Goal: Transaction & Acquisition: Purchase product/service

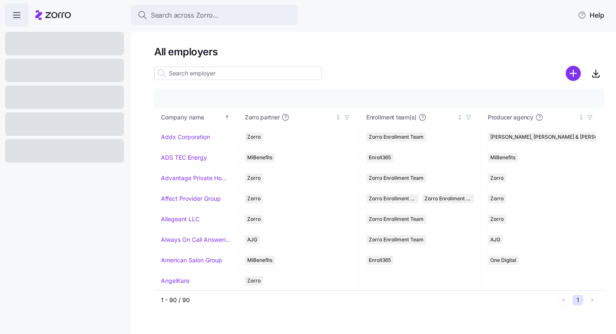
click at [209, 73] on input at bounding box center [238, 73] width 168 height 13
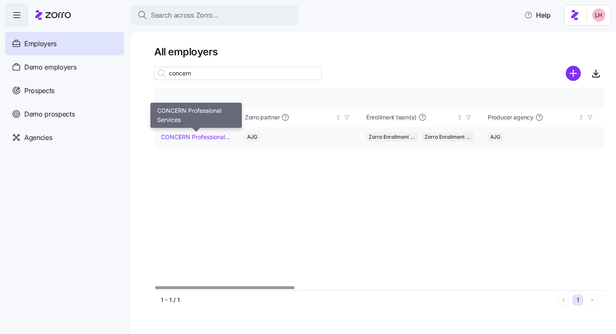
type input "concern"
click at [201, 137] on link "CONCERN Professional Services" at bounding box center [196, 137] width 70 height 8
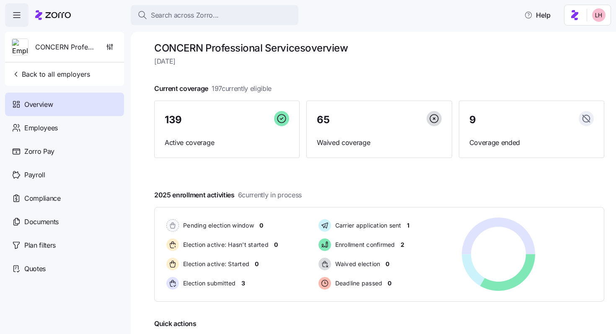
scroll to position [3, 0]
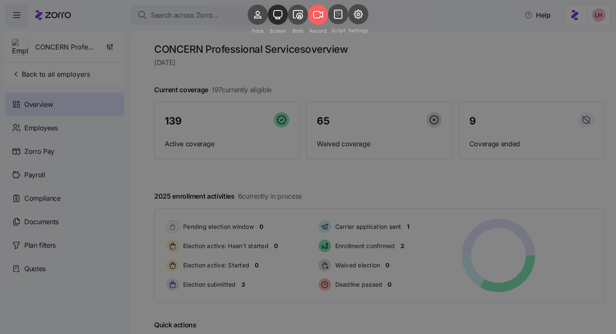
click at [271, 25] on rect at bounding box center [278, 15] width 20 height 20
click at [323, 25] on rect at bounding box center [318, 15] width 20 height 20
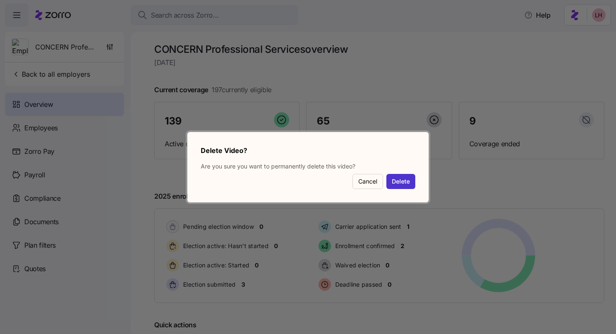
click at [407, 186] on button "Delete" at bounding box center [400, 181] width 29 height 15
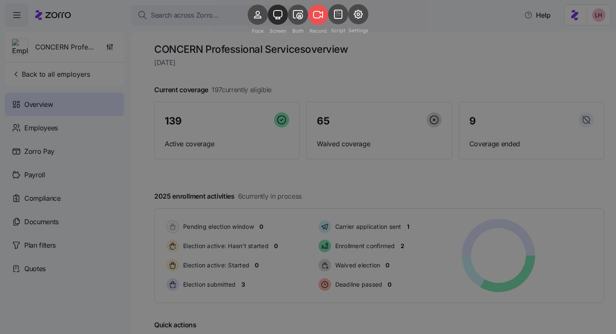
click at [326, 25] on rect at bounding box center [318, 15] width 20 height 20
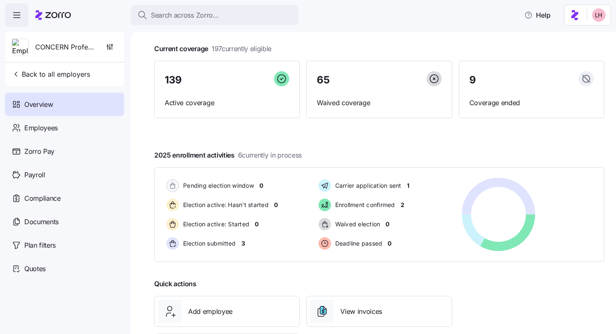
scroll to position [42, 0]
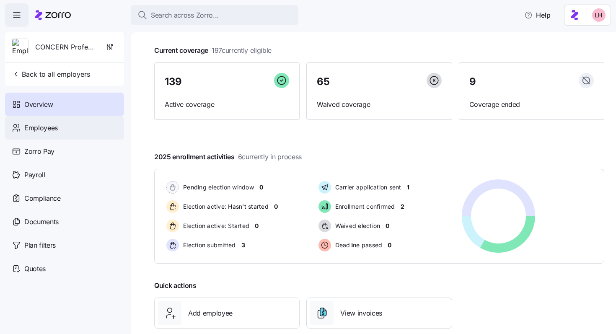
click at [60, 119] on div "Employees" at bounding box center [64, 127] width 119 height 23
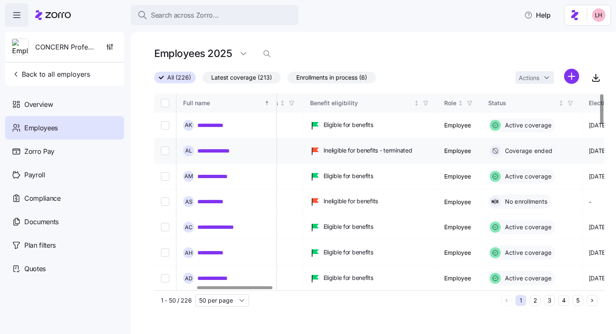
scroll to position [0, 269]
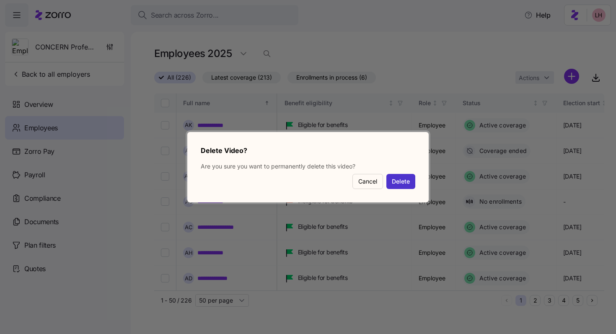
click at [410, 184] on button "Delete" at bounding box center [400, 181] width 29 height 15
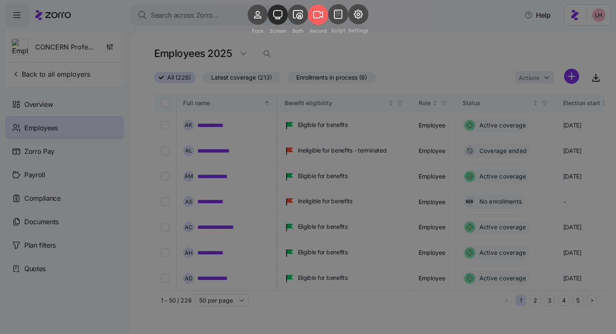
click at [434, 66] on div at bounding box center [308, 167] width 616 height 334
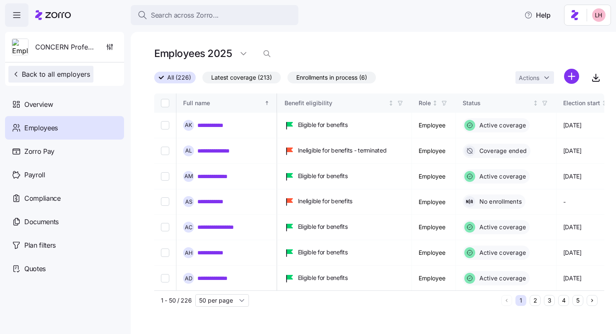
click at [60, 75] on span "Back to all employers" at bounding box center [51, 74] width 78 height 10
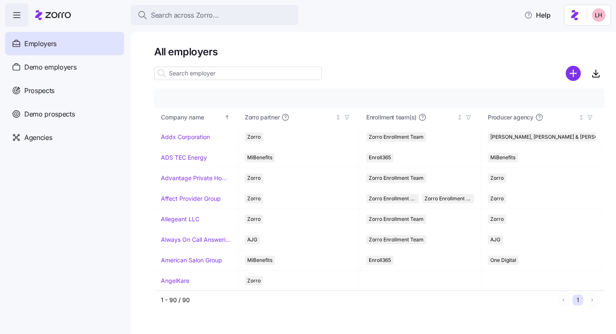
click at [203, 70] on input at bounding box center [238, 73] width 168 height 13
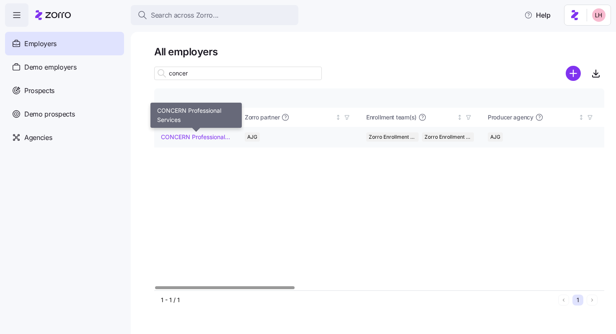
type input "concer"
click at [182, 139] on link "CONCERN Professional Services" at bounding box center [196, 137] width 70 height 8
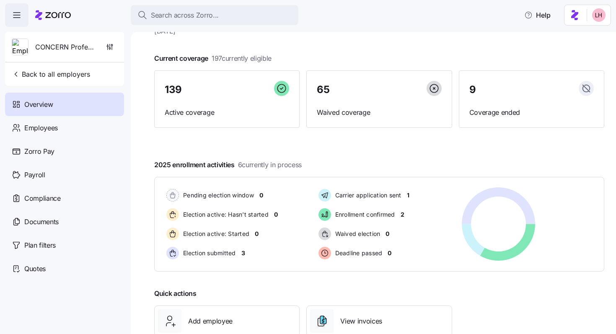
scroll to position [33, 0]
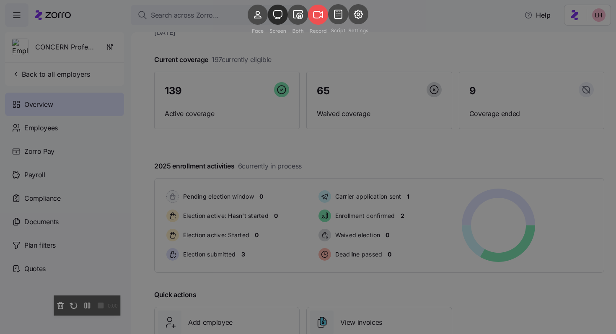
click at [318, 25] on rect at bounding box center [318, 15] width 20 height 20
click at [324, 25] on rect at bounding box center [318, 15] width 20 height 20
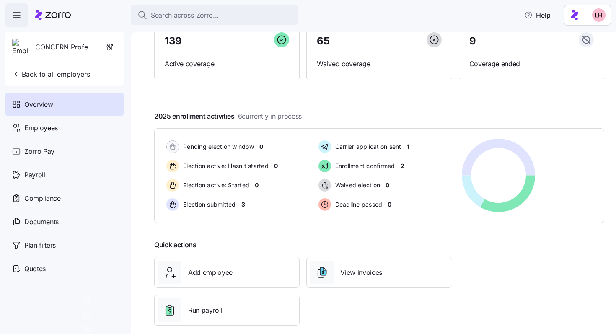
scroll to position [93, 0]
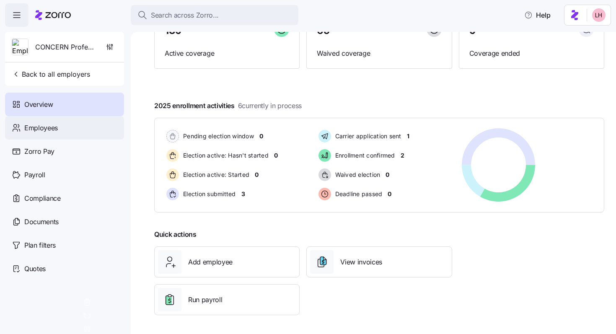
click at [39, 126] on span "Employees" at bounding box center [41, 128] width 34 height 10
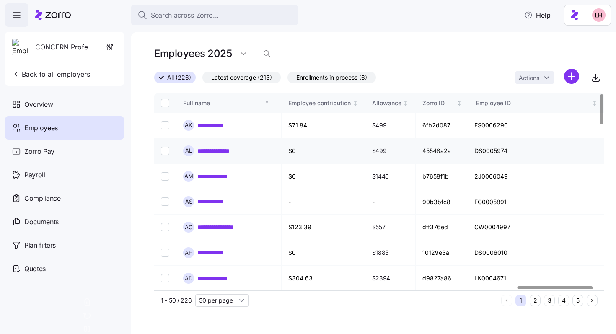
scroll to position [0, 2170]
click at [222, 126] on link "**********" at bounding box center [215, 125] width 37 height 8
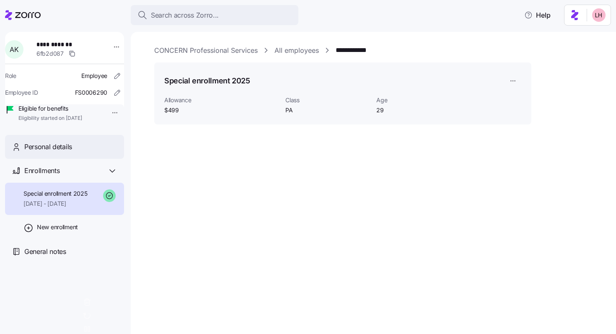
click at [71, 152] on span "Personal details" at bounding box center [48, 147] width 48 height 10
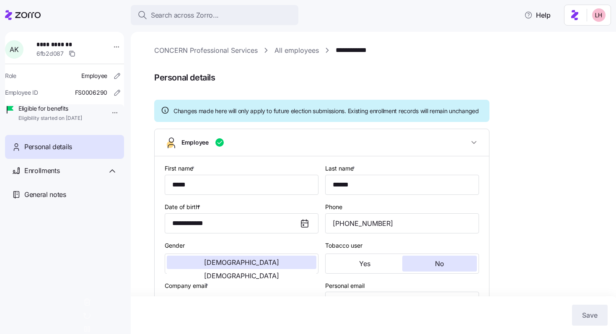
type input "PA"
click at [82, 307] on icon at bounding box center [87, 302] width 10 height 10
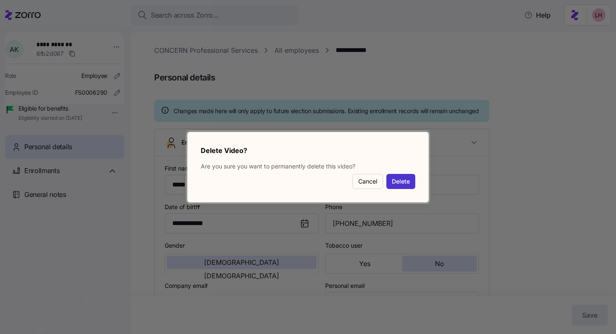
click at [412, 180] on button "Delete" at bounding box center [400, 181] width 29 height 15
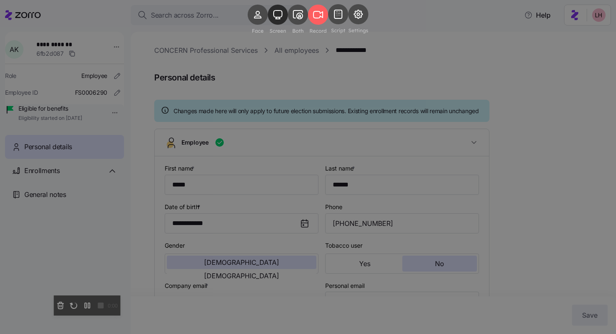
click at [534, 206] on div at bounding box center [308, 167] width 616 height 334
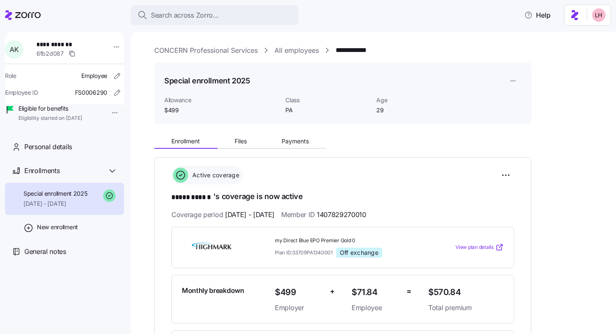
click at [309, 48] on link "All employees" at bounding box center [297, 50] width 44 height 10
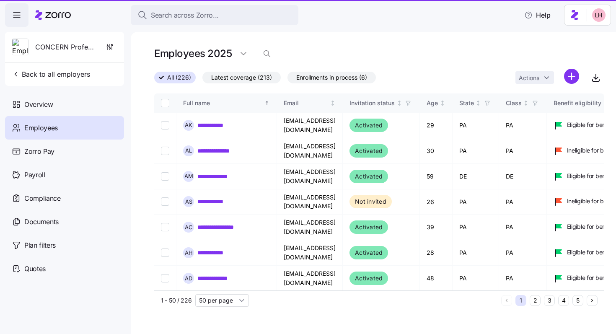
click at [205, 54] on h1 "Employees 2025" at bounding box center [193, 53] width 78 height 13
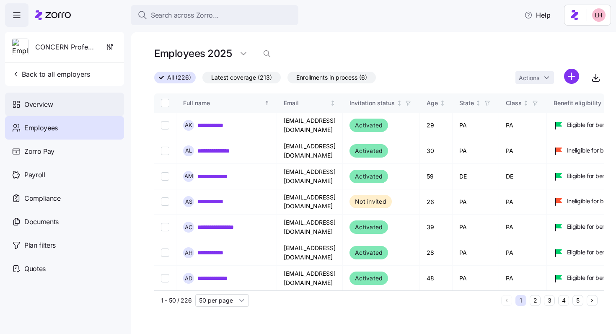
click at [45, 101] on span "Overview" at bounding box center [38, 104] width 28 height 10
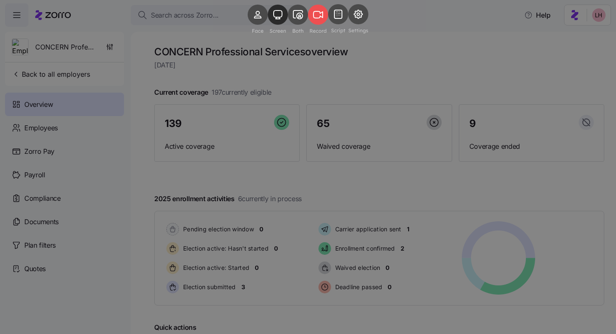
click at [324, 25] on rect at bounding box center [318, 15] width 20 height 20
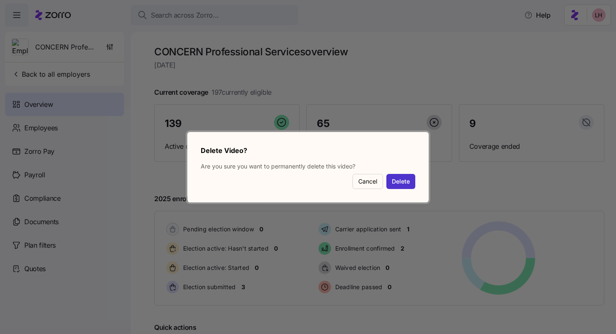
click at [399, 178] on button "Delete" at bounding box center [400, 181] width 29 height 15
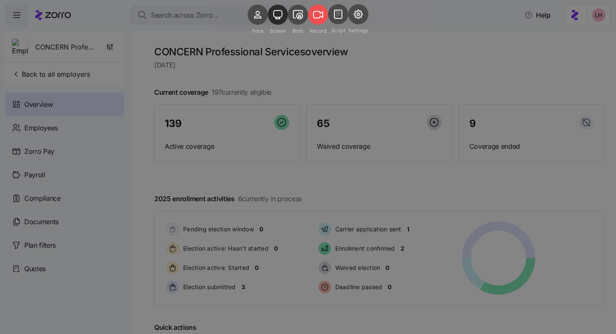
click at [324, 25] on rect at bounding box center [318, 15] width 20 height 20
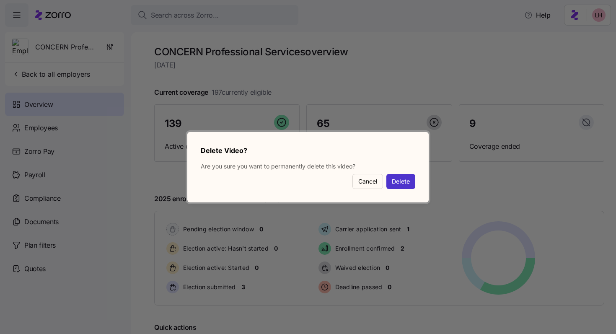
click at [399, 184] on button "Delete" at bounding box center [400, 181] width 29 height 15
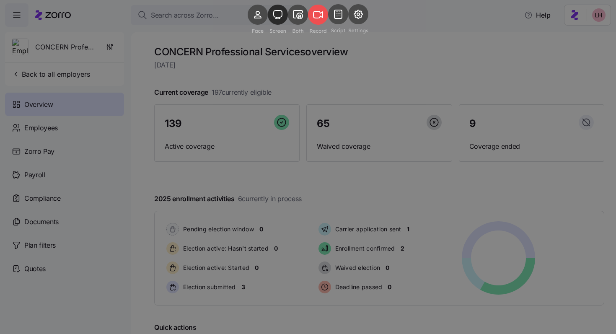
click at [324, 25] on rect at bounding box center [318, 15] width 20 height 20
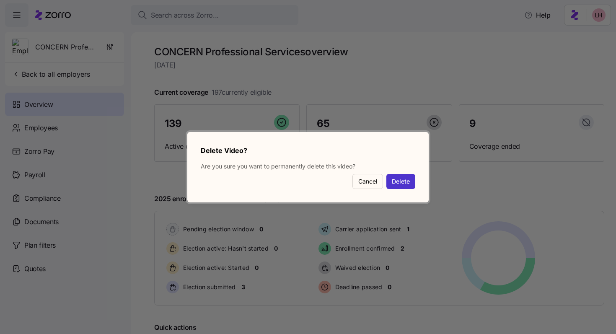
click at [409, 184] on button "Delete" at bounding box center [400, 181] width 29 height 15
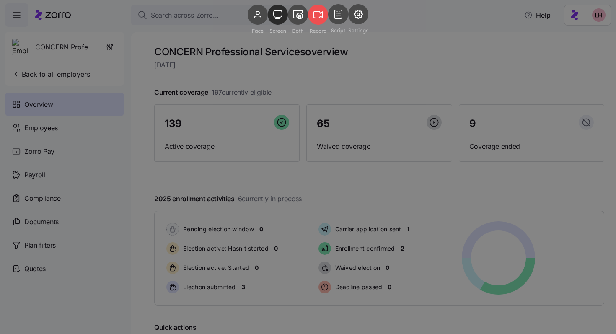
click at [326, 25] on rect at bounding box center [318, 15] width 20 height 20
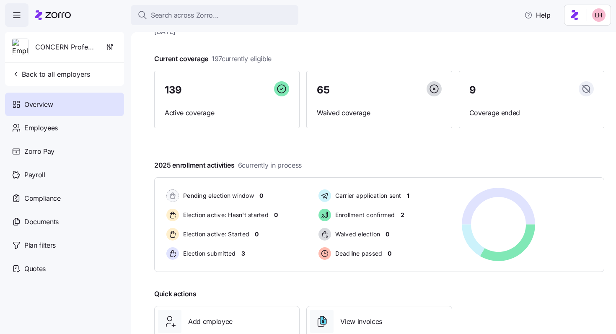
scroll to position [23, 0]
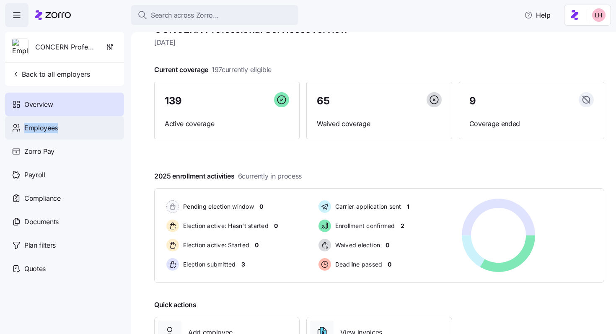
click at [37, 129] on span "Employees" at bounding box center [41, 128] width 34 height 10
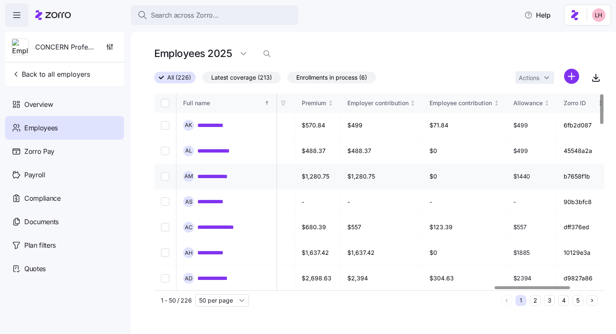
scroll to position [0, 2050]
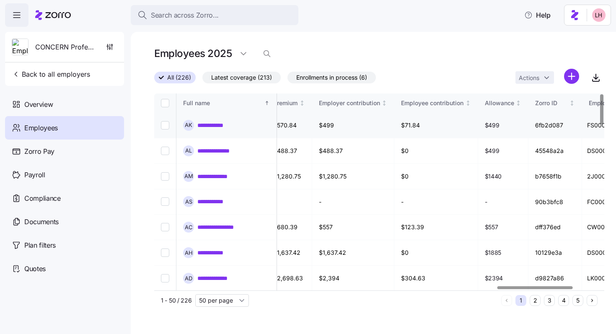
click at [218, 126] on link "**********" at bounding box center [215, 125] width 37 height 8
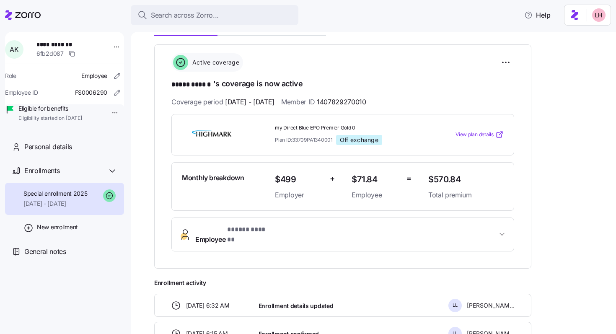
scroll to position [112, 0]
click at [479, 134] on span "View plan details" at bounding box center [475, 135] width 38 height 8
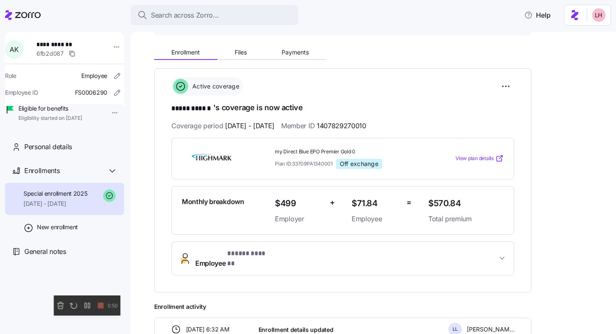
scroll to position [88, 0]
click at [304, 57] on button "Payments" at bounding box center [295, 53] width 62 height 13
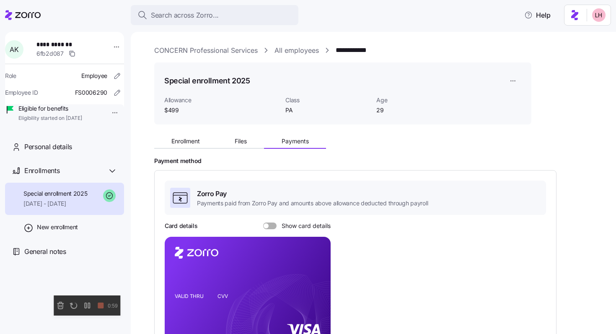
click at [213, 54] on link "CONCERN Professional Services" at bounding box center [206, 50] width 104 height 10
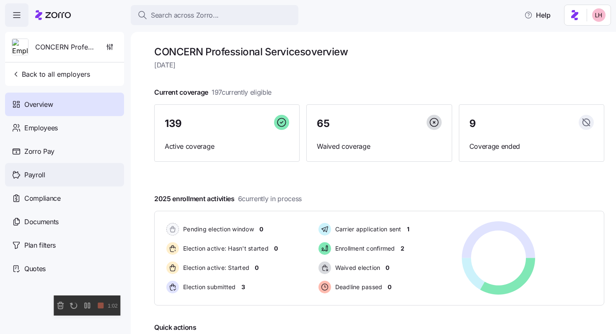
click at [57, 173] on div "Payroll" at bounding box center [64, 174] width 119 height 23
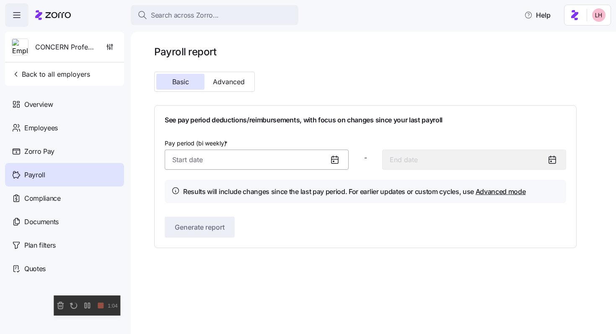
click at [291, 161] on input "Pay period (bi weekly) *" at bounding box center [257, 160] width 184 height 20
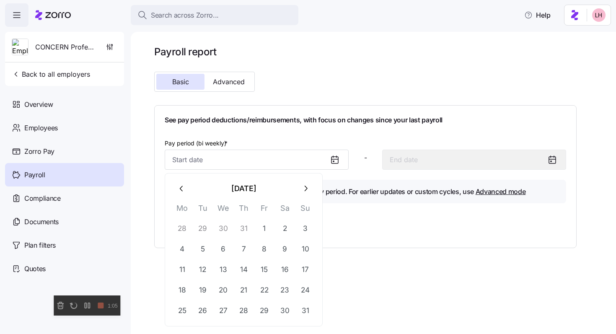
click at [186, 192] on icon "button" at bounding box center [181, 188] width 9 height 9
click at [206, 227] on button "1" at bounding box center [203, 229] width 20 height 20
type input "July 1, 2025"
type input "July 14, 2025"
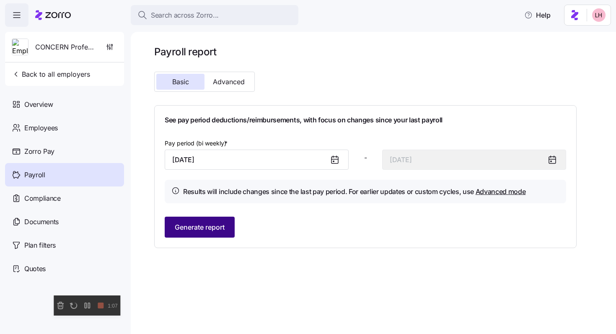
click at [217, 226] on span "Generate report" at bounding box center [200, 227] width 50 height 10
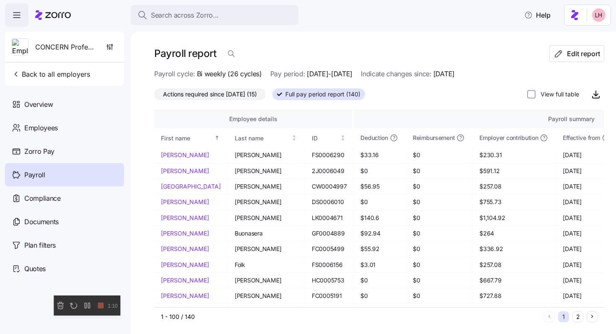
click at [230, 96] on span "Actions required since 07/01/2025 (15)" at bounding box center [210, 94] width 94 height 11
click at [154, 96] on input "Actions required since 07/01/2025 (15)" at bounding box center [154, 96] width 0 height 0
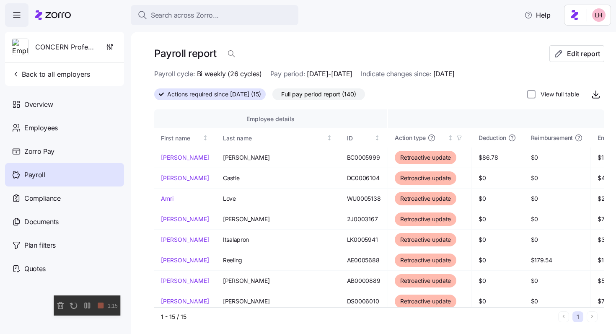
click at [351, 95] on span "Full pay period report (140)" at bounding box center [318, 94] width 75 height 11
click at [272, 96] on input "Full pay period report (140)" at bounding box center [272, 96] width 0 height 0
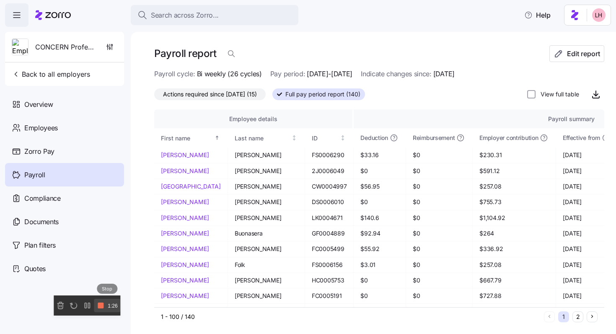
click at [101, 308] on rect at bounding box center [101, 306] width 6 height 6
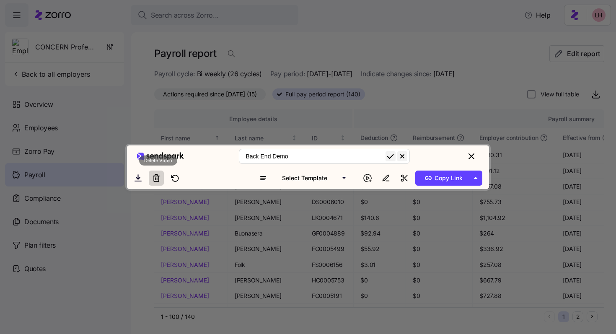
type input "Back End Demo"
click at [155, 180] on icon at bounding box center [155, 179] width 0 height 2
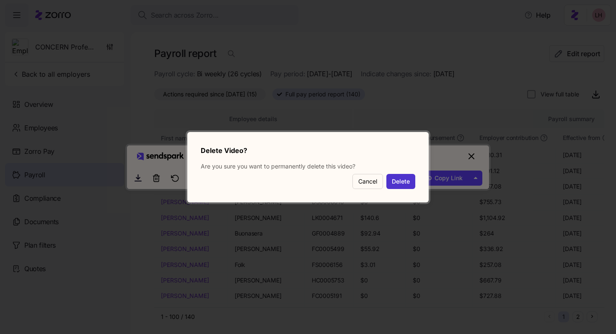
click at [405, 182] on button "Delete" at bounding box center [400, 181] width 29 height 15
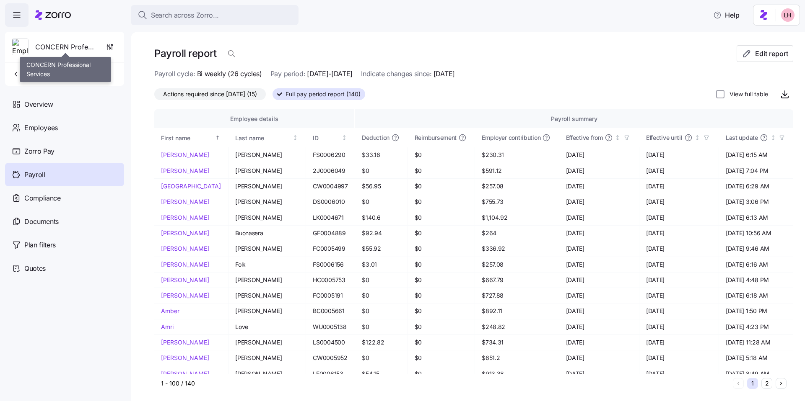
click at [61, 45] on span "CONCERN Professional Services" at bounding box center [65, 47] width 60 height 10
click at [19, 48] on img at bounding box center [20, 47] width 16 height 17
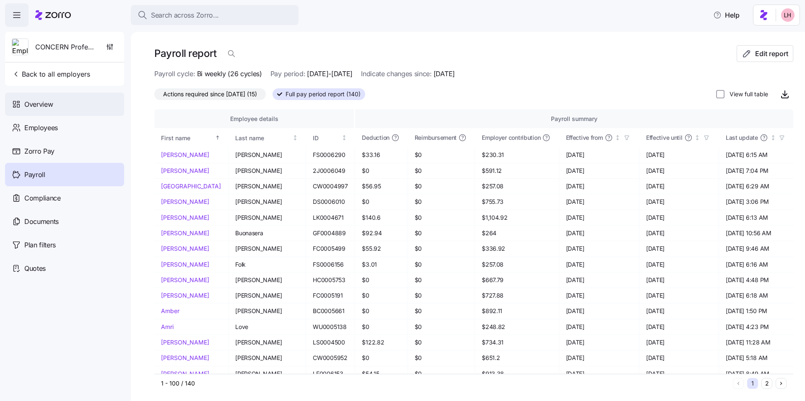
click at [35, 104] on span "Overview" at bounding box center [38, 104] width 28 height 10
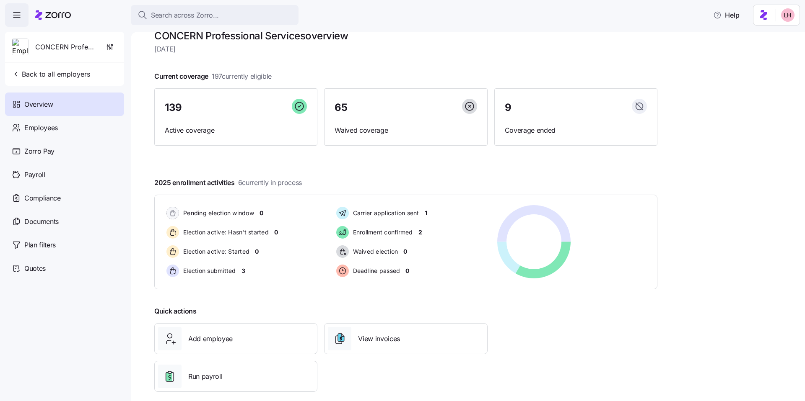
scroll to position [22, 0]
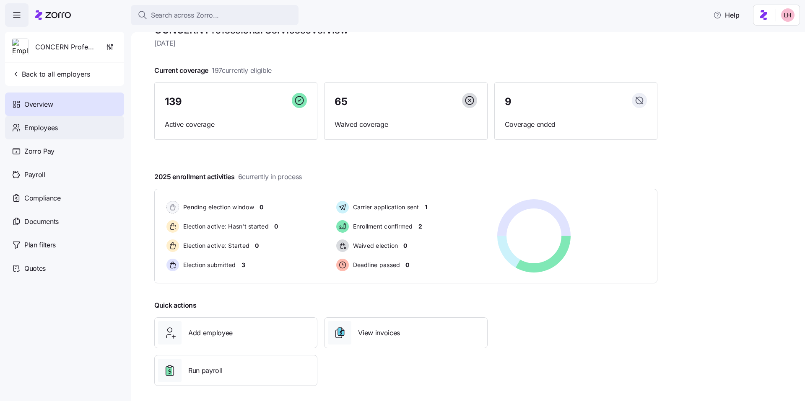
click at [74, 130] on div "Employees" at bounding box center [64, 127] width 119 height 23
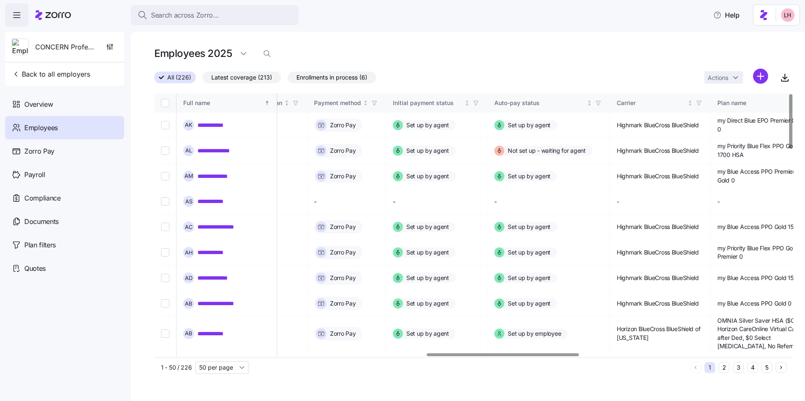
scroll to position [0, 1153]
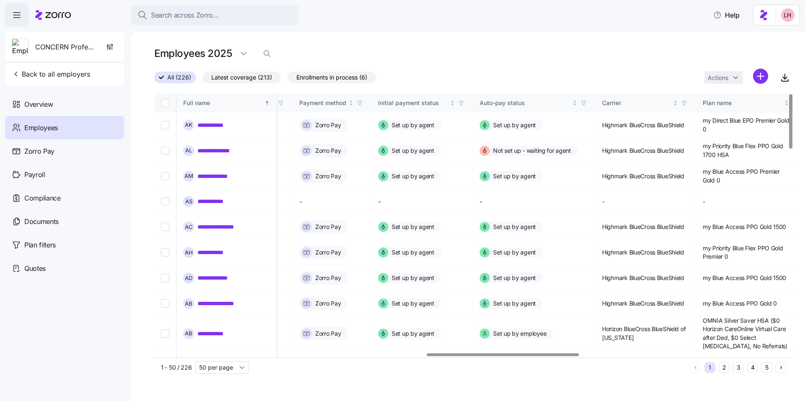
click at [565, 334] on div at bounding box center [503, 355] width 152 height 3
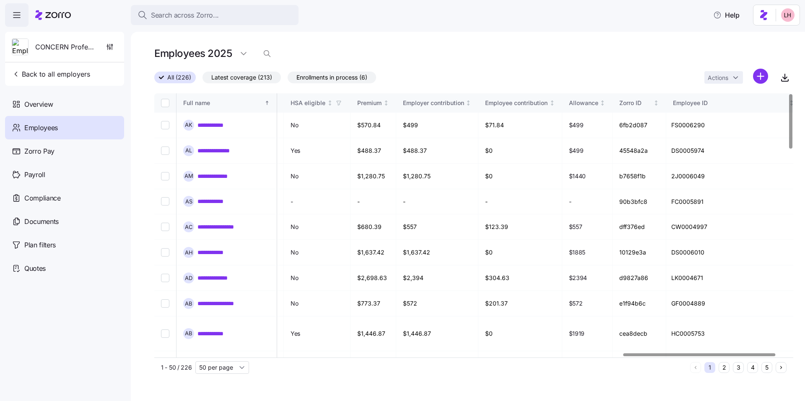
scroll to position [0, 1967]
click at [616, 334] on div at bounding box center [699, 355] width 152 height 3
click at [218, 125] on link "**********" at bounding box center [215, 125] width 37 height 8
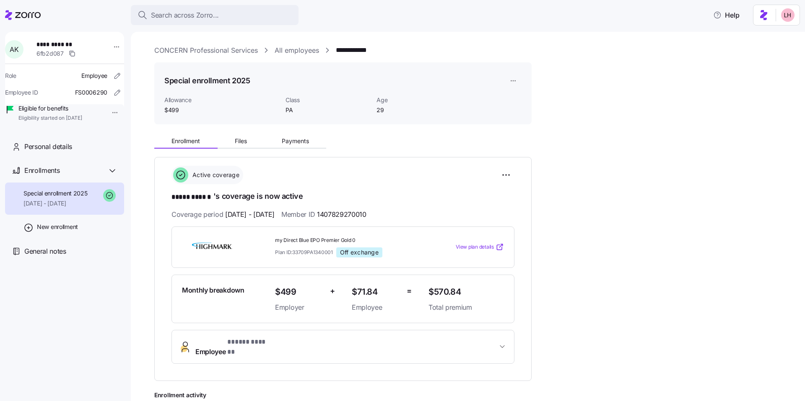
click at [479, 244] on span "View plan details" at bounding box center [475, 247] width 38 height 8
click at [298, 142] on span "Payments" at bounding box center [295, 141] width 27 height 6
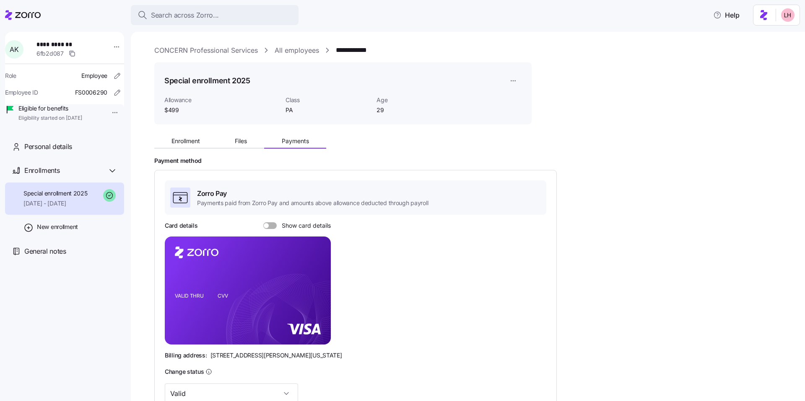
click at [215, 49] on link "CONCERN Professional Services" at bounding box center [206, 50] width 104 height 10
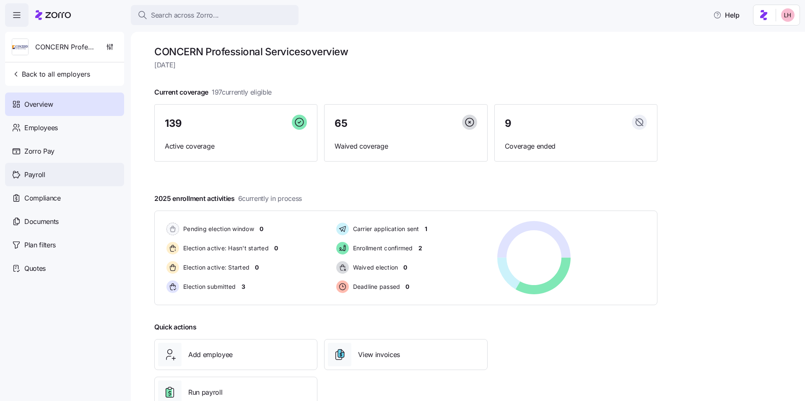
click at [58, 170] on div "Payroll" at bounding box center [64, 174] width 119 height 23
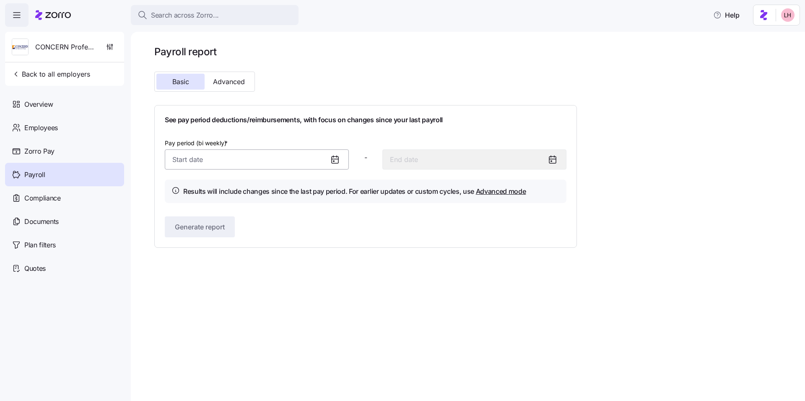
click at [255, 164] on input "Pay period (bi weekly) *" at bounding box center [257, 160] width 184 height 20
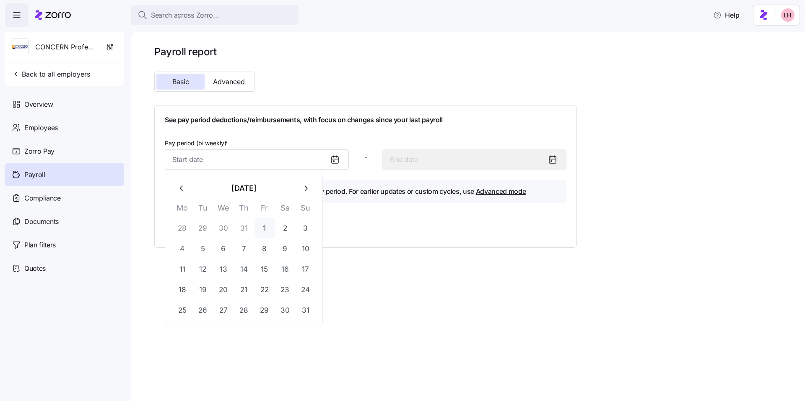
click at [266, 229] on button "1" at bounding box center [264, 228] width 20 height 20
type input "August 1, 2025"
type input "August 14, 2025"
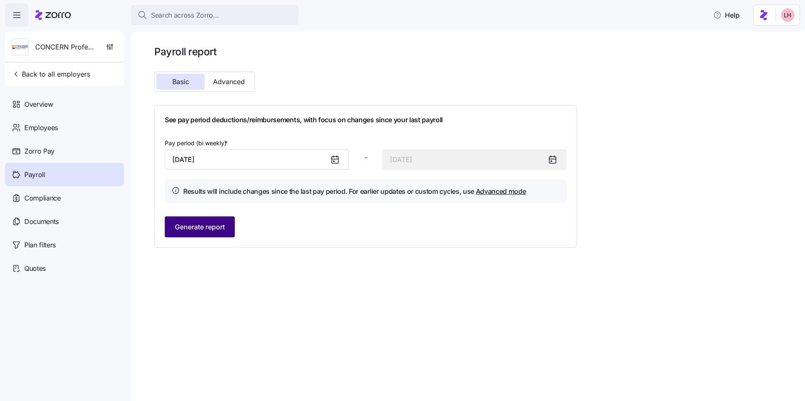
click at [217, 229] on span "Generate report" at bounding box center [200, 227] width 50 height 10
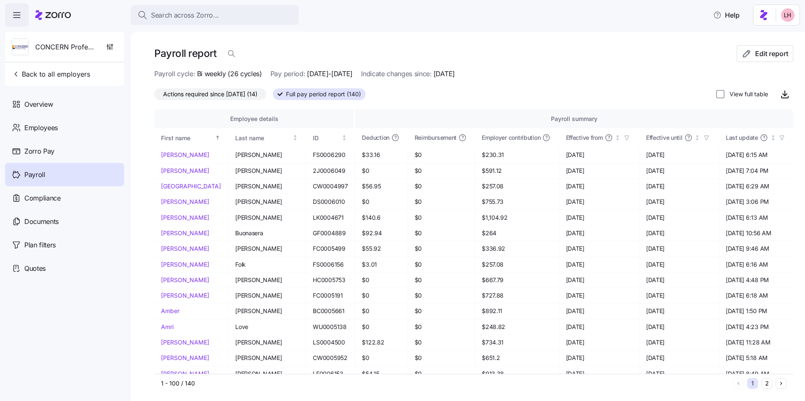
click at [230, 96] on span "Actions required since 08/01/2025 (14)" at bounding box center [210, 94] width 94 height 11
click at [154, 96] on input "Actions required since 08/01/2025 (14)" at bounding box center [154, 96] width 0 height 0
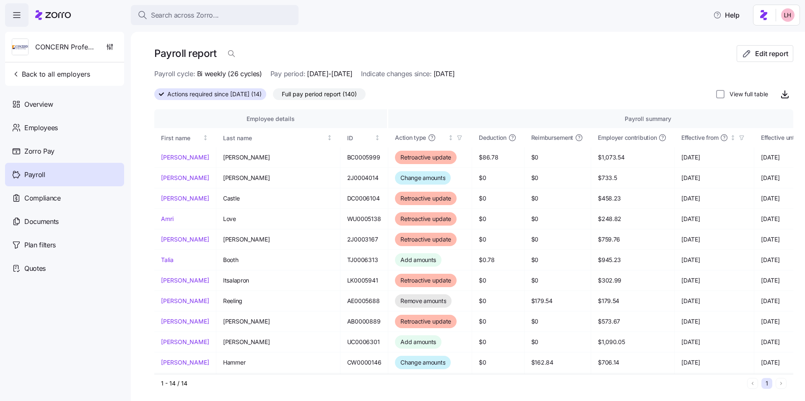
click at [347, 96] on span "Full pay period report (140)" at bounding box center [319, 94] width 75 height 11
click at [273, 96] on input "Full pay period report (140)" at bounding box center [273, 96] width 0 height 0
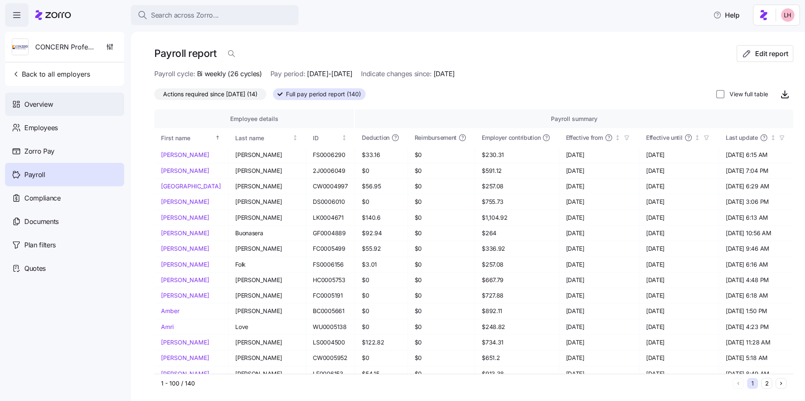
click at [40, 103] on span "Overview" at bounding box center [38, 104] width 28 height 10
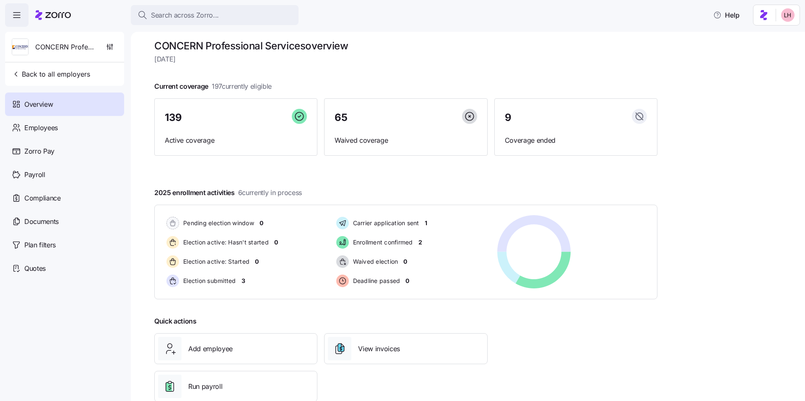
scroll to position [6, 0]
click at [43, 131] on span "Employees" at bounding box center [41, 128] width 34 height 10
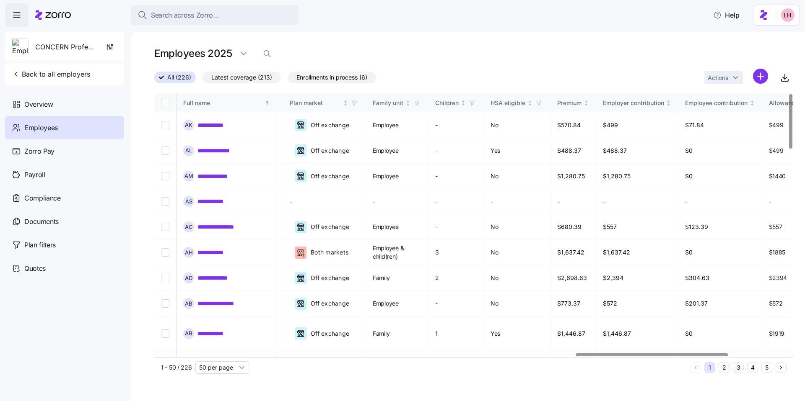
click at [616, 334] on div at bounding box center [652, 355] width 152 height 3
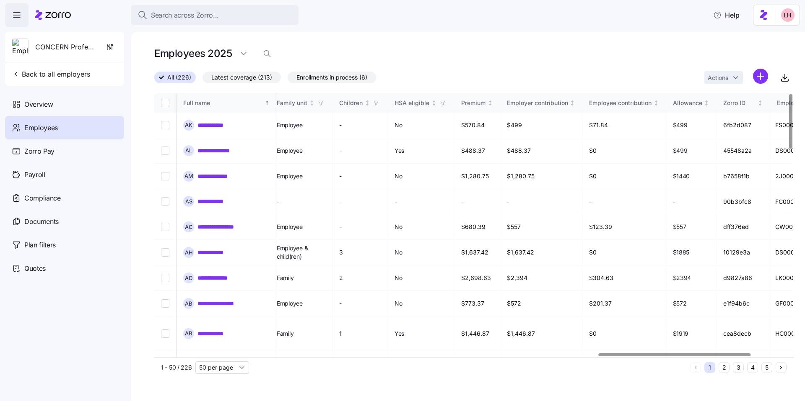
scroll to position [0, 1865]
click at [616, 334] on div at bounding box center [675, 355] width 152 height 3
click at [223, 125] on link "**********" at bounding box center [215, 125] width 37 height 8
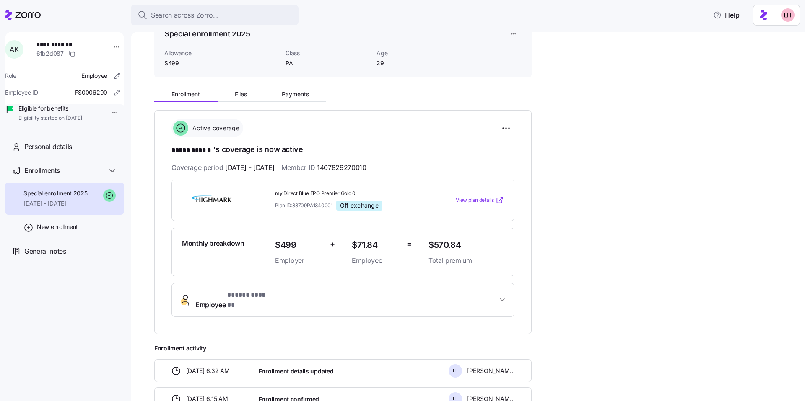
scroll to position [50, 0]
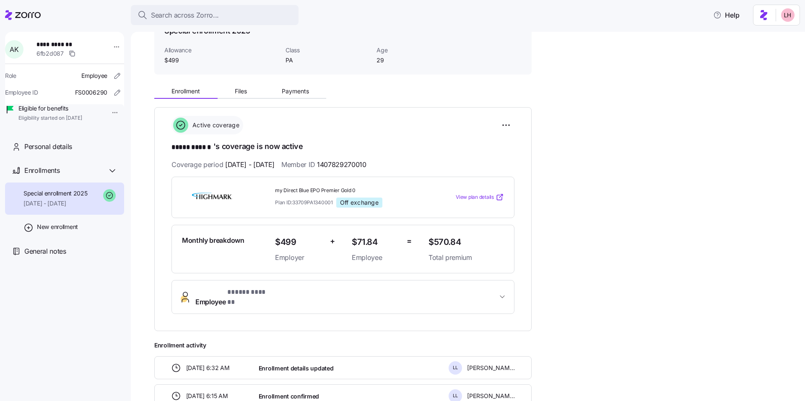
click at [474, 197] on span "View plan details" at bounding box center [475, 198] width 38 height 8
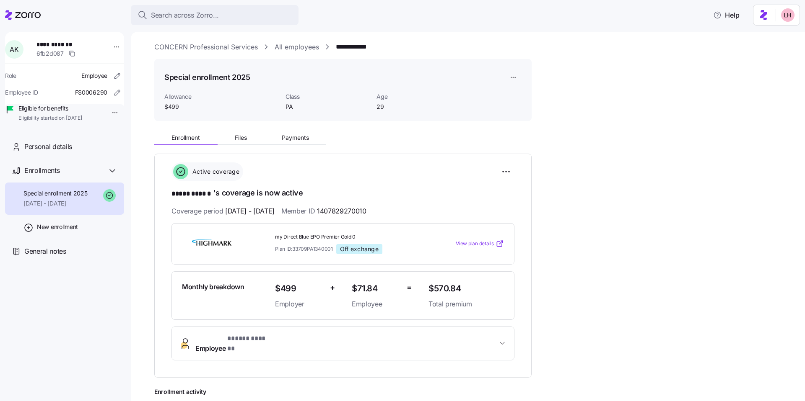
scroll to position [2, 0]
click at [291, 137] on span "Payments" at bounding box center [295, 140] width 27 height 6
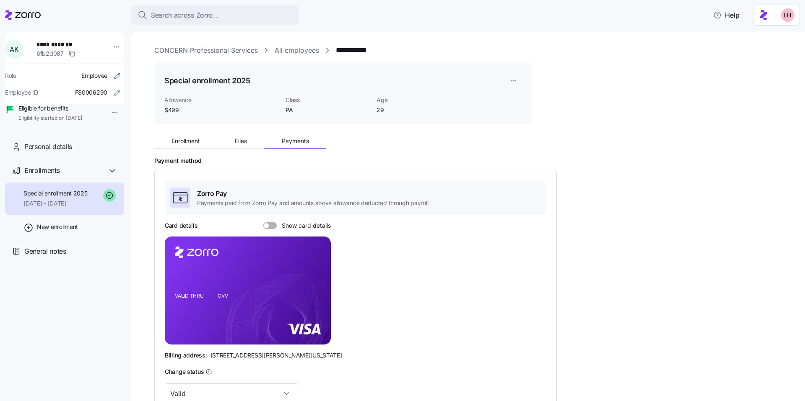
click at [201, 49] on link "CONCERN Professional Services" at bounding box center [206, 50] width 104 height 10
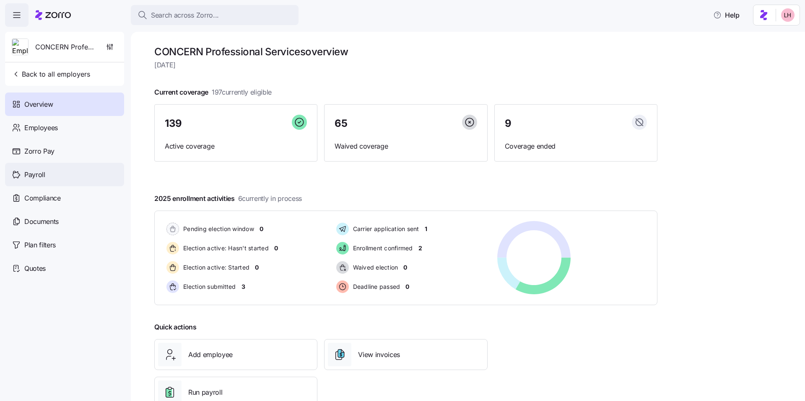
click at [37, 175] on span "Payroll" at bounding box center [34, 175] width 21 height 10
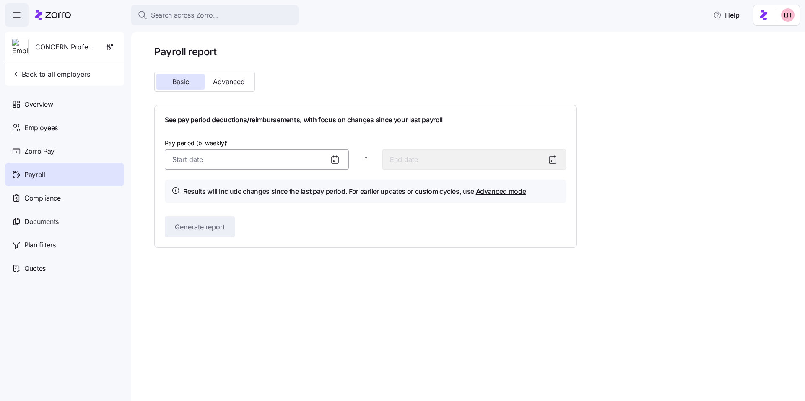
click at [255, 161] on input "Pay period (bi weekly) *" at bounding box center [257, 160] width 184 height 20
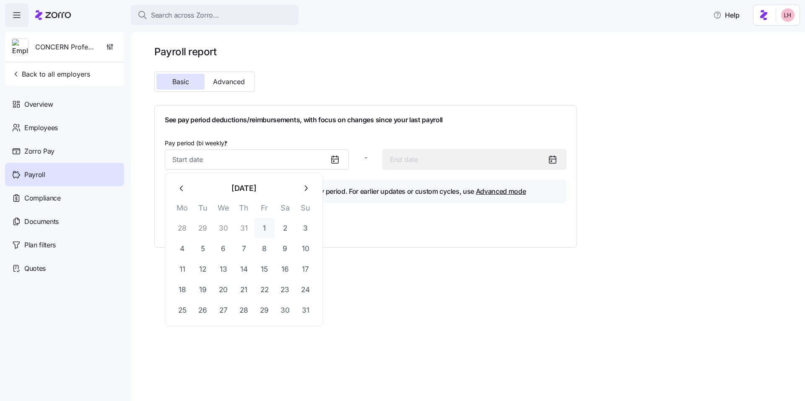
click at [269, 230] on button "1" at bounding box center [264, 228] width 20 height 20
type input "August 1, 2025"
type input "August 14, 2025"
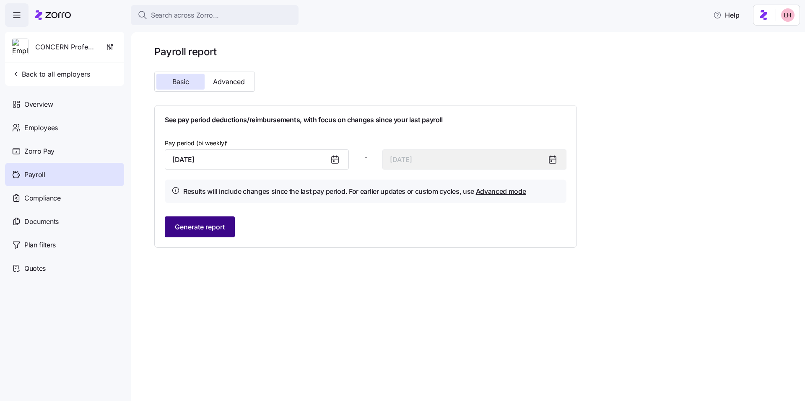
click at [212, 229] on span "Generate report" at bounding box center [200, 227] width 50 height 10
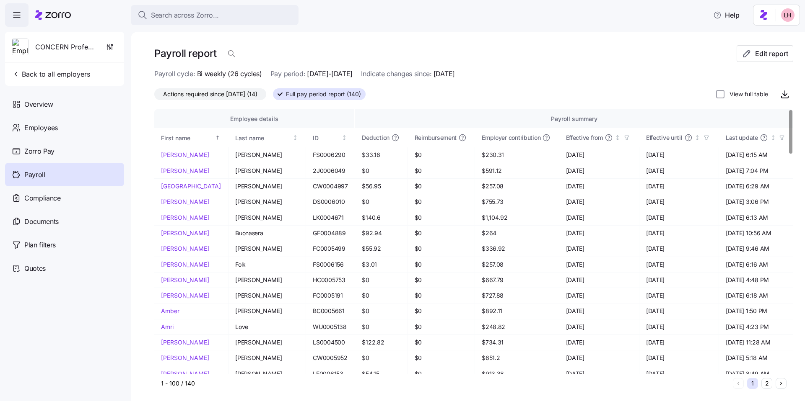
click at [234, 92] on span "Actions required since 08/01/2025 (14)" at bounding box center [210, 94] width 94 height 11
click at [154, 96] on input "Actions required since 08/01/2025 (14)" at bounding box center [154, 96] width 0 height 0
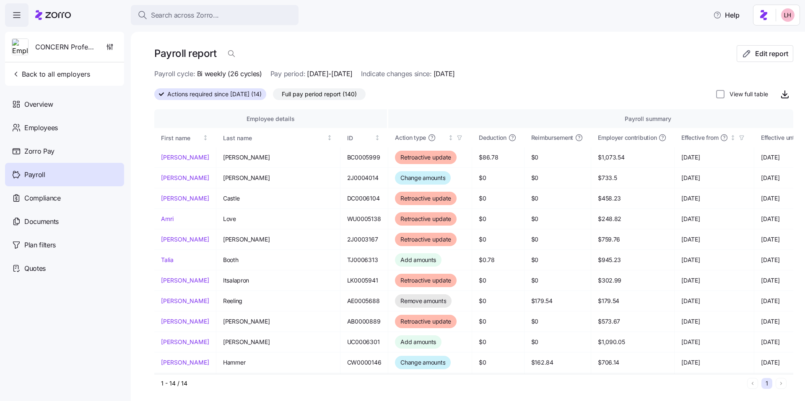
click at [329, 94] on span "Full pay period report (140)" at bounding box center [319, 94] width 75 height 11
click at [273, 96] on input "Full pay period report (140)" at bounding box center [273, 96] width 0 height 0
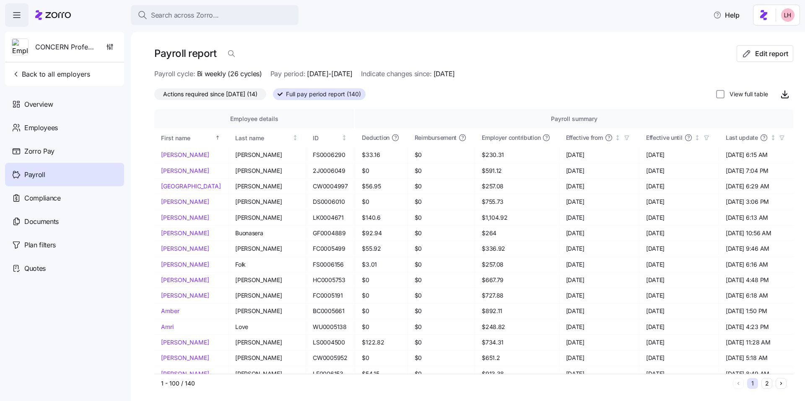
click at [18, 22] on span "button" at bounding box center [16, 15] width 23 height 23
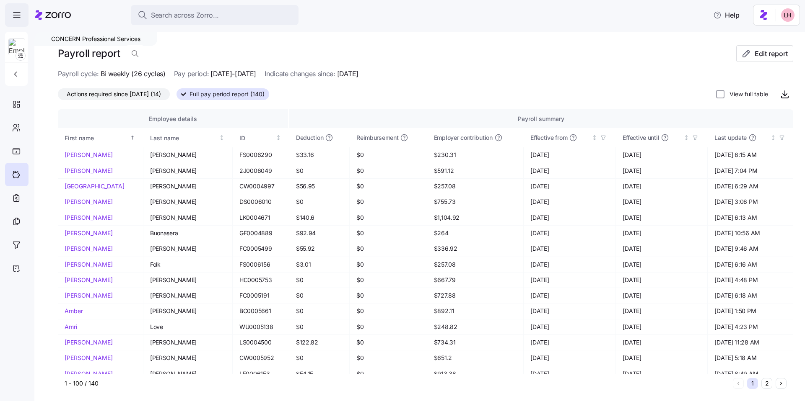
click at [19, 12] on icon "button" at bounding box center [17, 15] width 10 height 10
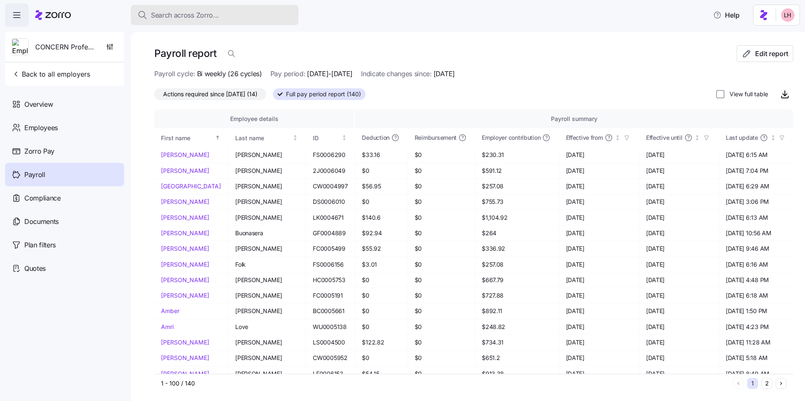
click at [183, 13] on span "Search across Zorro..." at bounding box center [185, 15] width 68 height 10
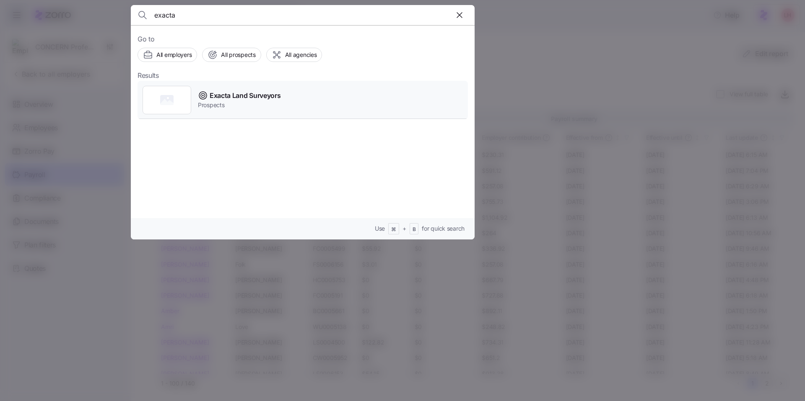
type input "exacta"
click at [257, 112] on div "Exacta Land Surveyors Prospects" at bounding box center [302, 100] width 330 height 39
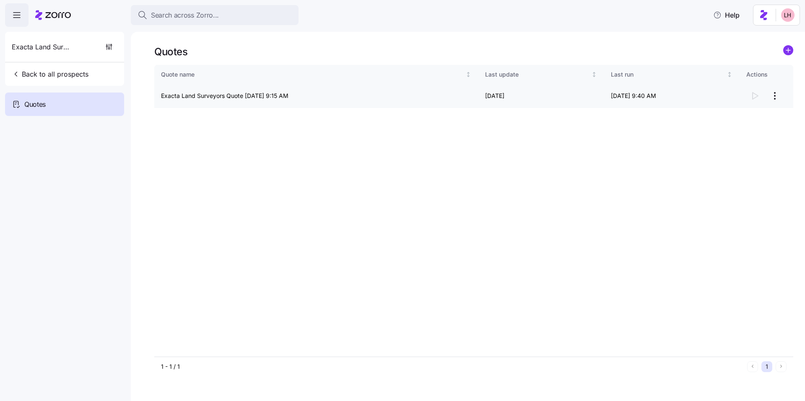
click at [616, 98] on div at bounding box center [766, 96] width 40 height 17
click at [616, 95] on html "Search across Zorro... Help Exacta Land Surveyors Back to all prospects Quotes …" at bounding box center [402, 198] width 805 height 396
click at [616, 116] on div "Continue setup" at bounding box center [740, 116] width 77 height 13
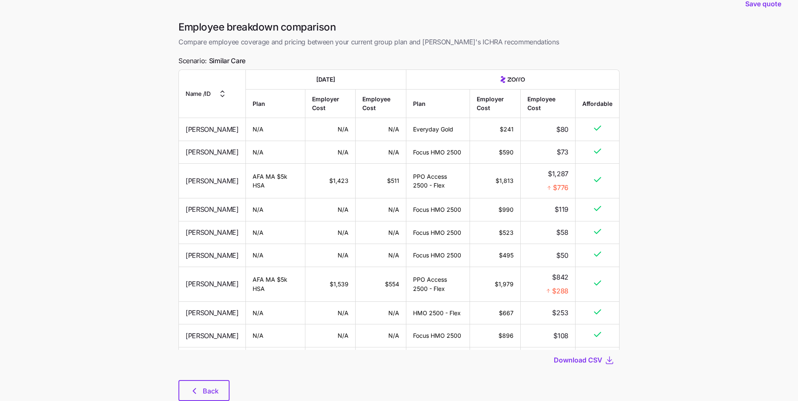
scroll to position [761, 0]
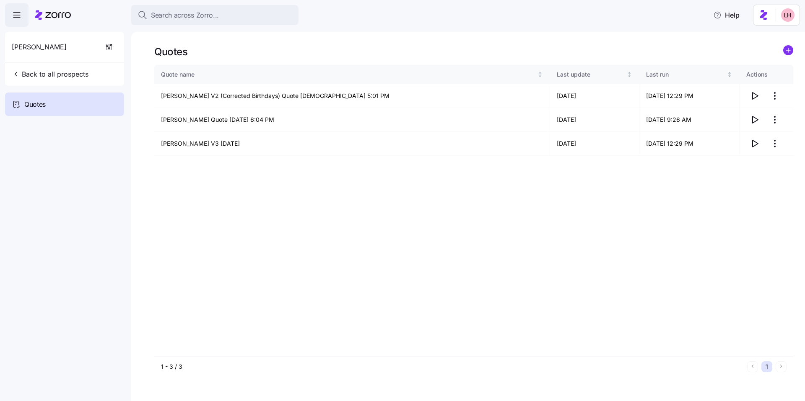
click at [189, 18] on span "Search across Zorro..." at bounding box center [185, 15] width 68 height 10
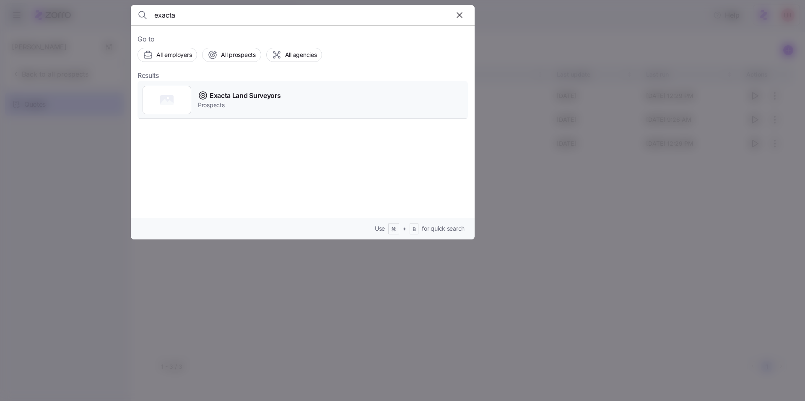
type input "exacta"
click at [252, 94] on span "Exacta Land Surveyors" at bounding box center [245, 96] width 71 height 10
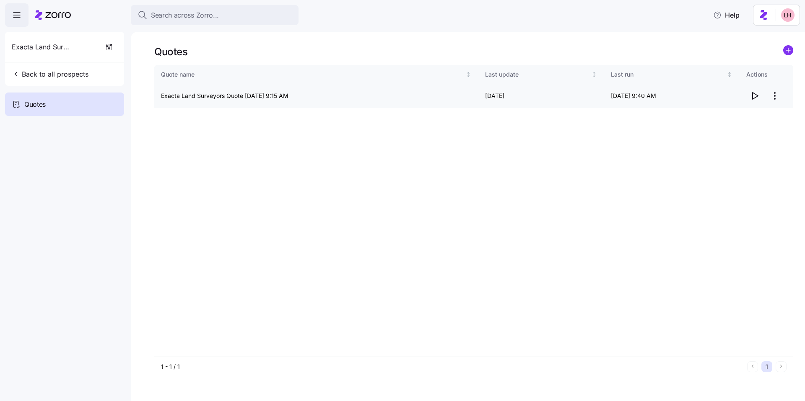
click at [772, 95] on html "Search across Zorro... Help Exacta Land Surveyors Back to all prospects Quotes …" at bounding box center [402, 198] width 805 height 396
click at [732, 113] on div "Edit quote" at bounding box center [720, 116] width 28 height 9
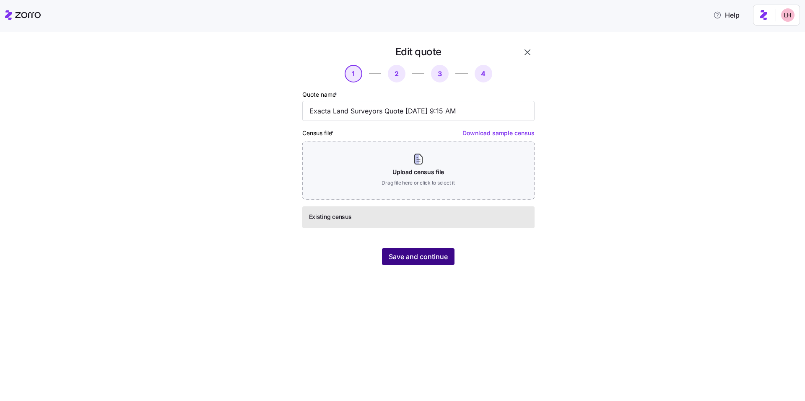
click at [446, 261] on span "Save and continue" at bounding box center [417, 257] width 59 height 10
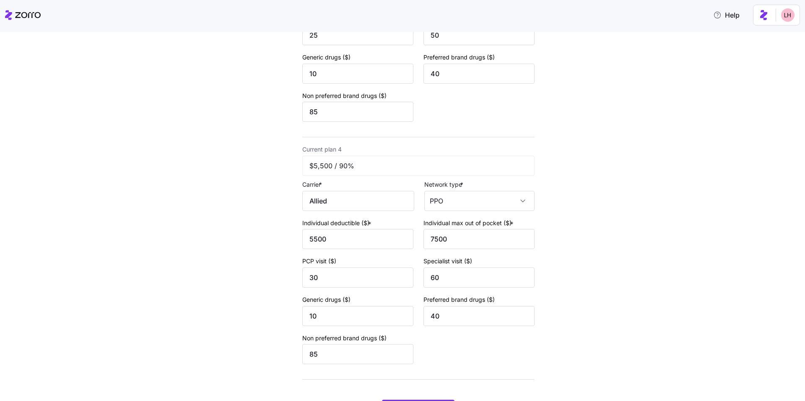
scroll to position [736, 0]
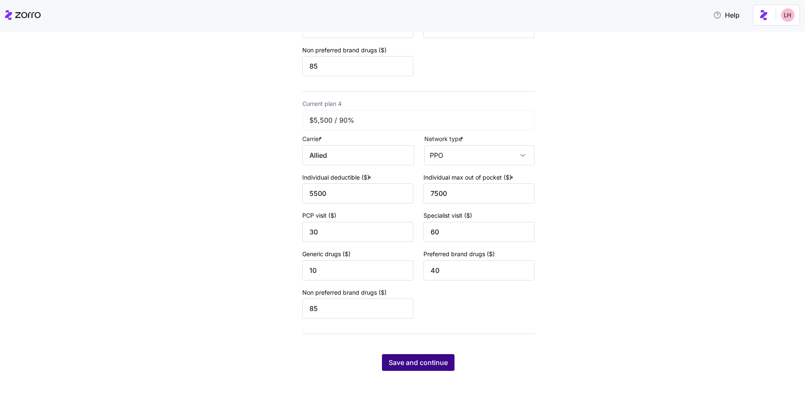
click at [424, 368] on button "Save and continue" at bounding box center [418, 363] width 73 height 17
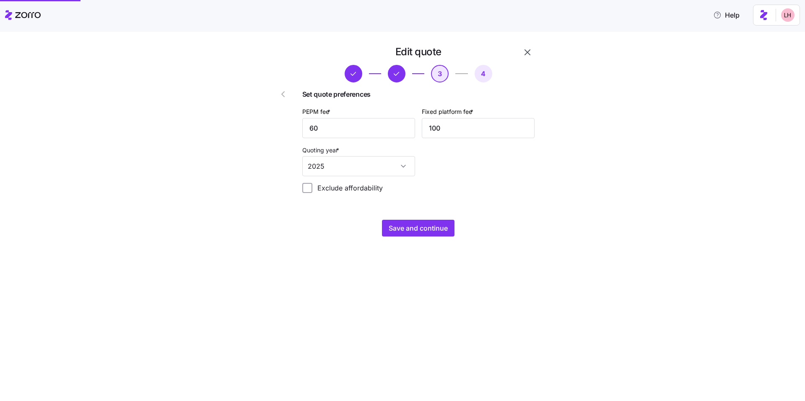
scroll to position [0, 0]
click at [433, 230] on span "Save and continue" at bounding box center [417, 228] width 59 height 10
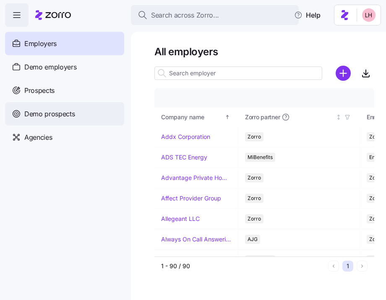
click at [60, 109] on span "Demo prospects" at bounding box center [49, 114] width 51 height 10
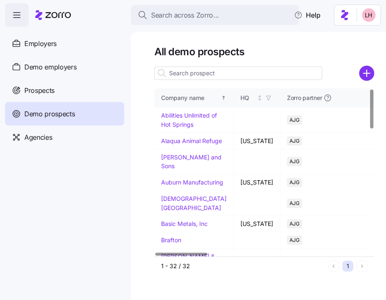
click at [221, 73] on input at bounding box center [238, 73] width 168 height 13
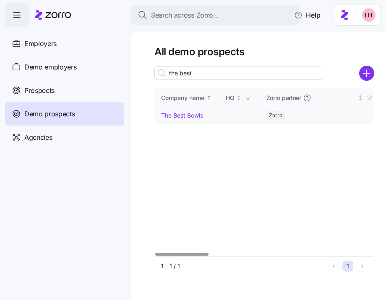
type input "the best"
click at [200, 117] on link "The Best Bowls" at bounding box center [182, 115] width 42 height 7
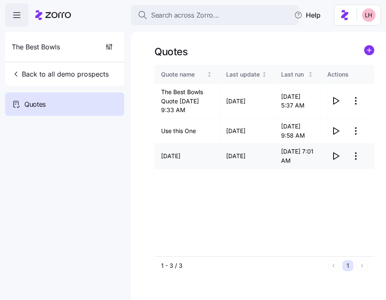
click at [334, 161] on icon "button" at bounding box center [335, 156] width 10 height 10
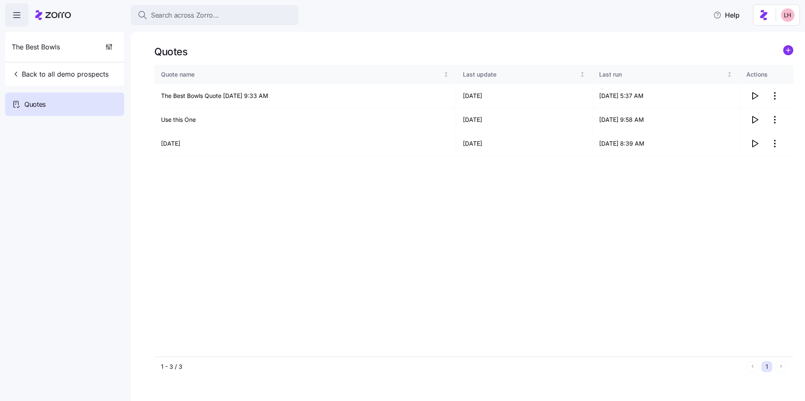
click at [15, 16] on icon "button" at bounding box center [17, 15] width 10 height 10
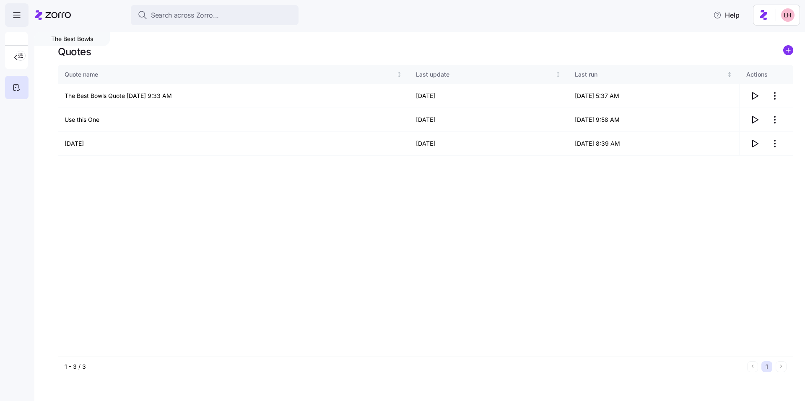
click at [15, 16] on icon "button" at bounding box center [17, 15] width 10 height 10
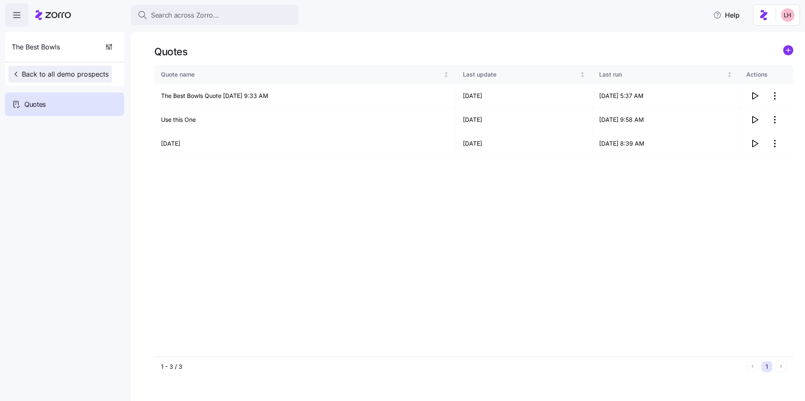
click at [40, 73] on span "Back to all demo prospects" at bounding box center [60, 74] width 97 height 10
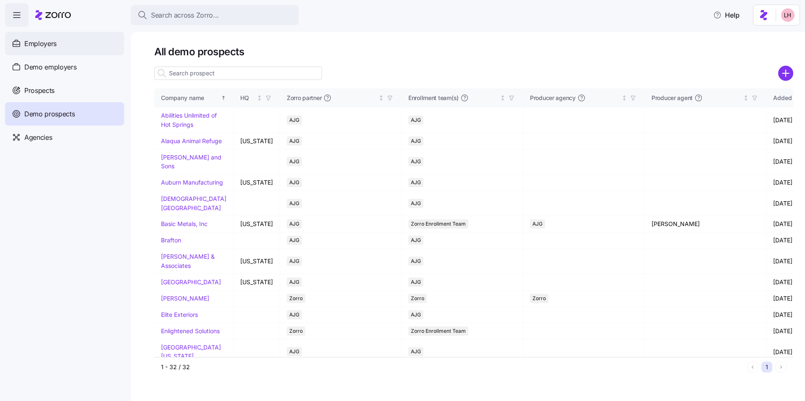
click at [80, 42] on div "Employers" at bounding box center [64, 43] width 119 height 23
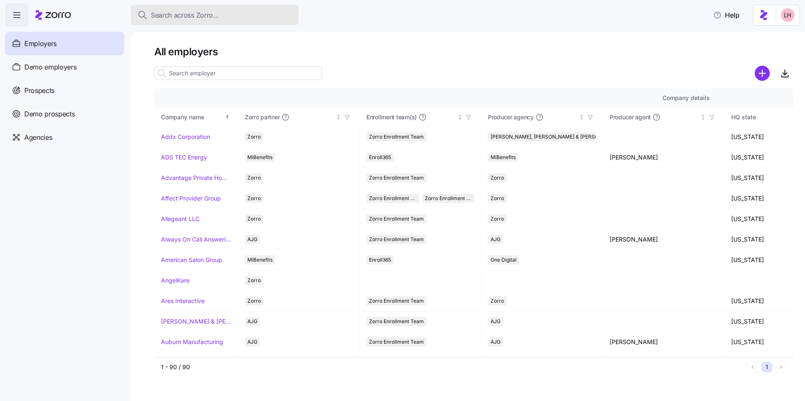
click at [206, 18] on span "Search across Zorro..." at bounding box center [185, 15] width 68 height 10
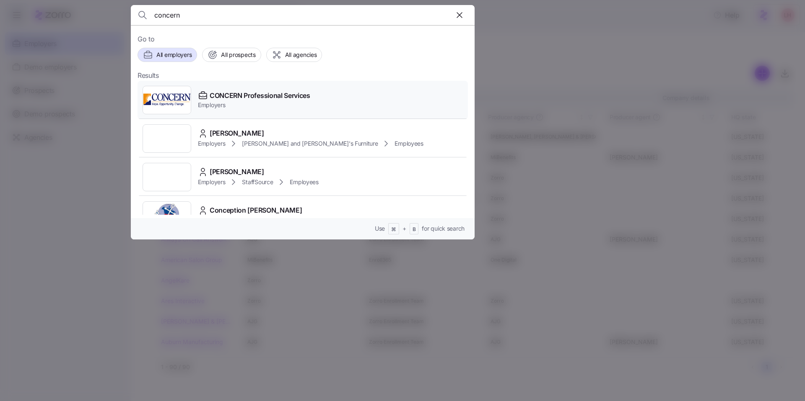
type input "concern"
click at [263, 100] on span "CONCERN Professional Services" at bounding box center [260, 96] width 101 height 10
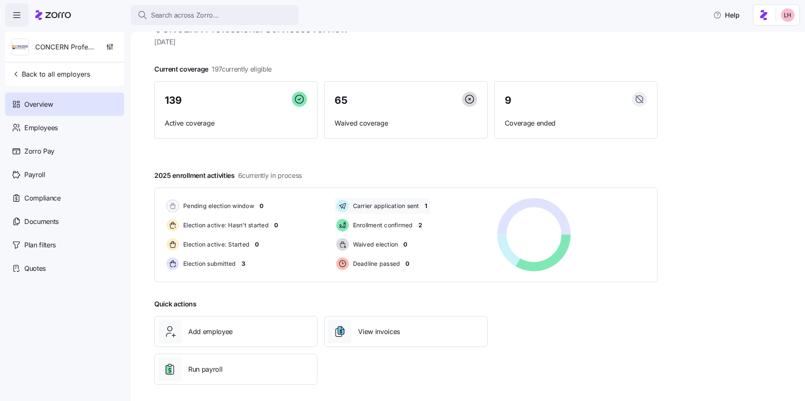
scroll to position [27, 0]
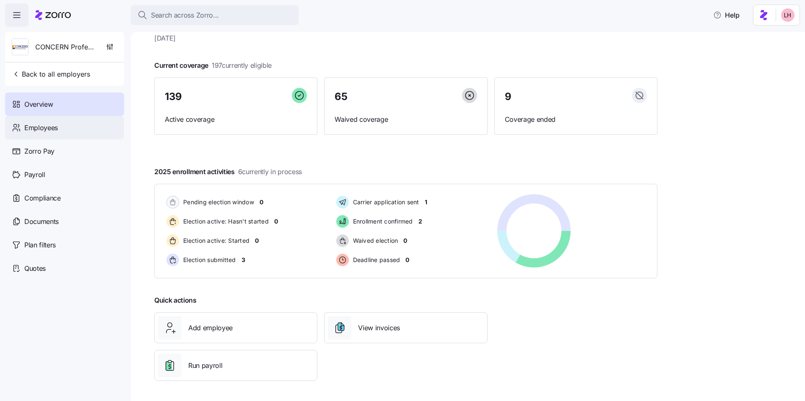
click at [67, 132] on div "Employees" at bounding box center [64, 127] width 119 height 23
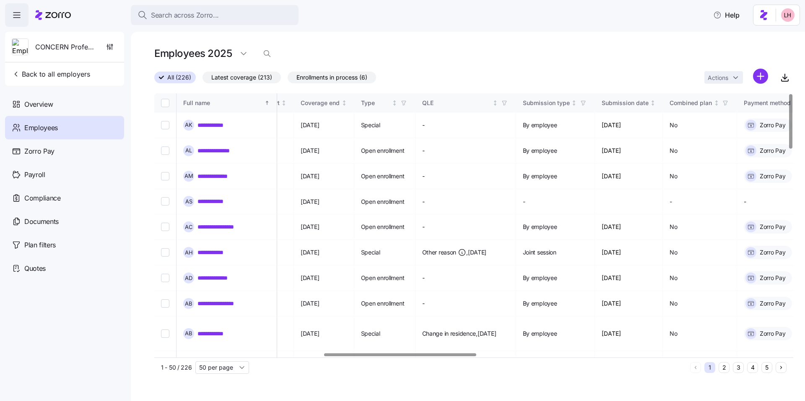
scroll to position [0, 710]
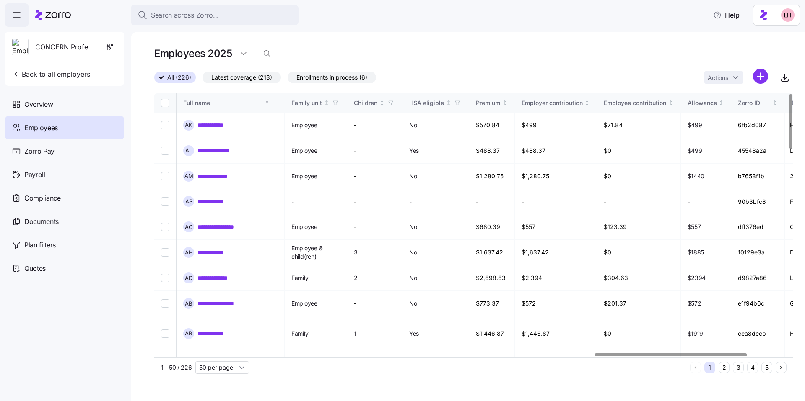
click at [737, 354] on div at bounding box center [671, 355] width 152 height 3
click at [221, 125] on link "**********" at bounding box center [215, 125] width 37 height 8
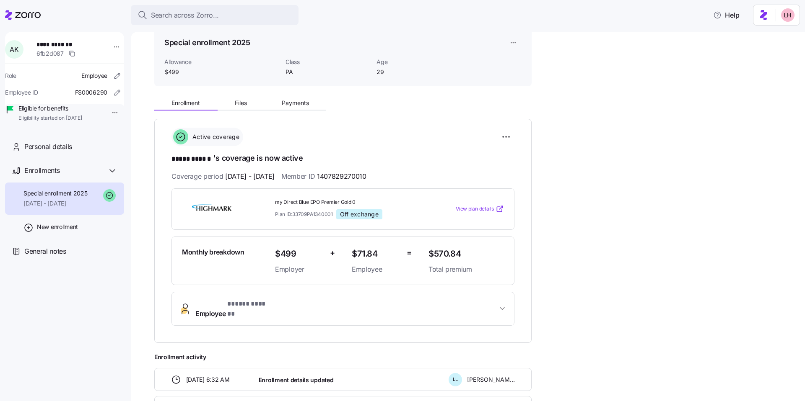
scroll to position [54, 0]
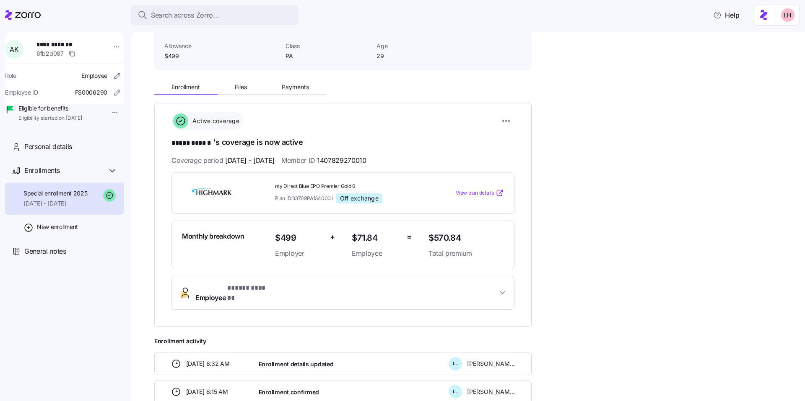
click at [476, 194] on span "View plan details" at bounding box center [475, 193] width 38 height 8
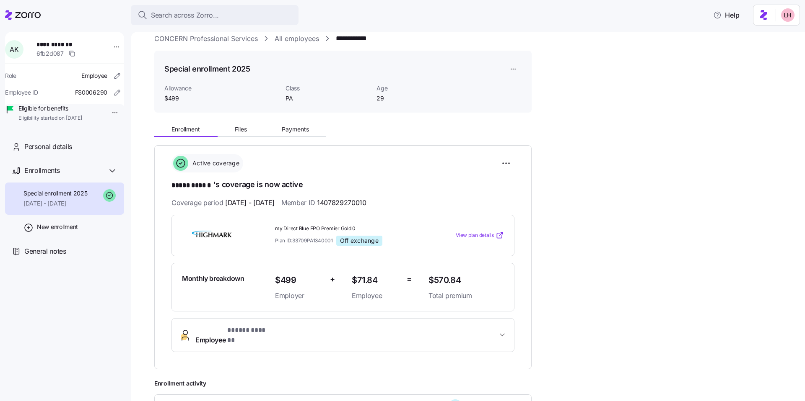
scroll to position [0, 0]
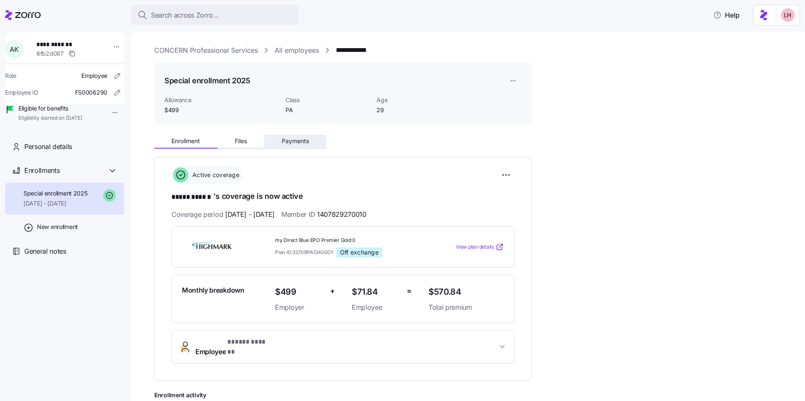
click at [306, 138] on span "Payments" at bounding box center [295, 141] width 27 height 6
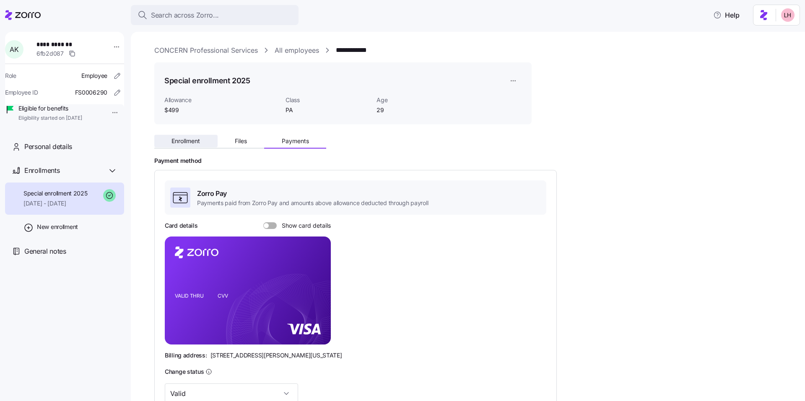
click at [194, 142] on span "Enrollment" at bounding box center [185, 141] width 28 height 6
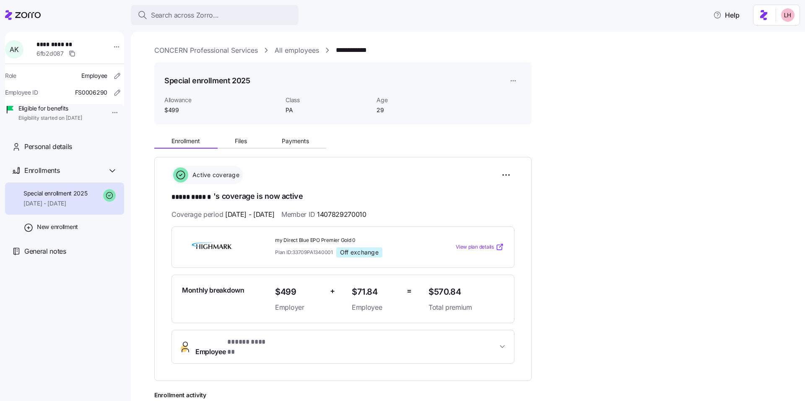
click at [223, 52] on link "CONCERN Professional Services" at bounding box center [206, 50] width 104 height 10
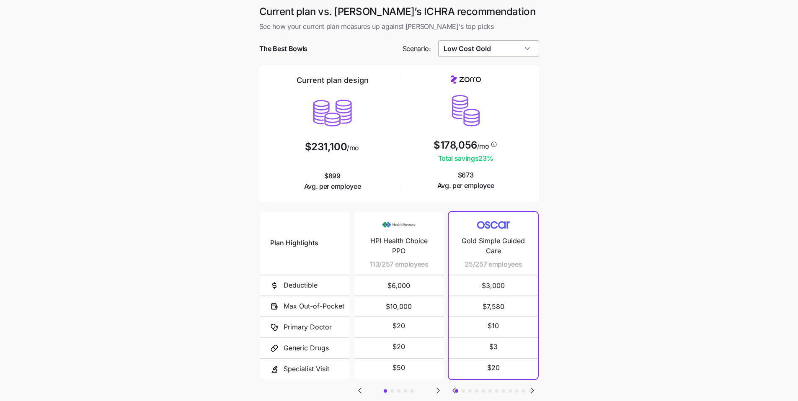
click at [513, 51] on input "Low Cost Gold" at bounding box center [488, 48] width 101 height 17
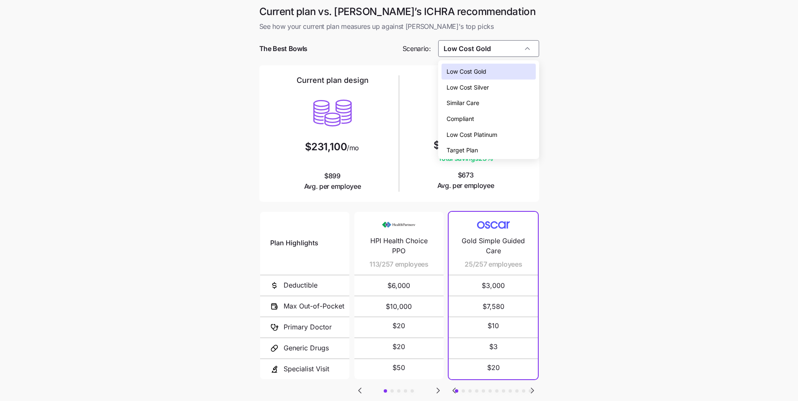
click at [502, 68] on div "Low Cost Gold" at bounding box center [489, 72] width 94 height 16
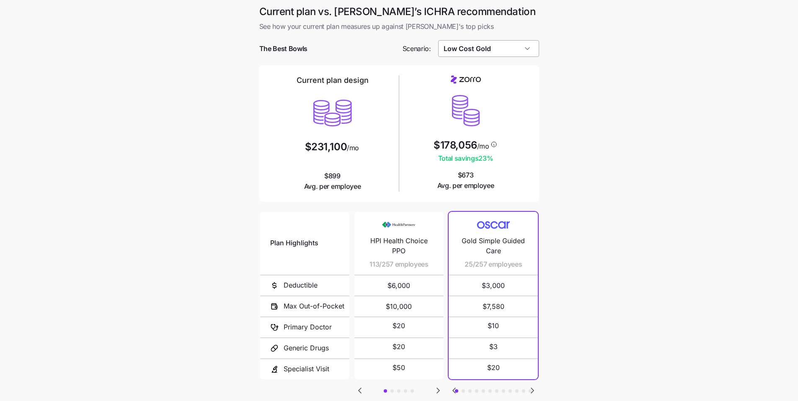
click at [498, 53] on input "Low Cost Gold" at bounding box center [488, 48] width 101 height 17
click at [633, 166] on main "Current plan vs. Zorro’s ICHRA recommendation See how your current plan measure…" at bounding box center [399, 229] width 798 height 458
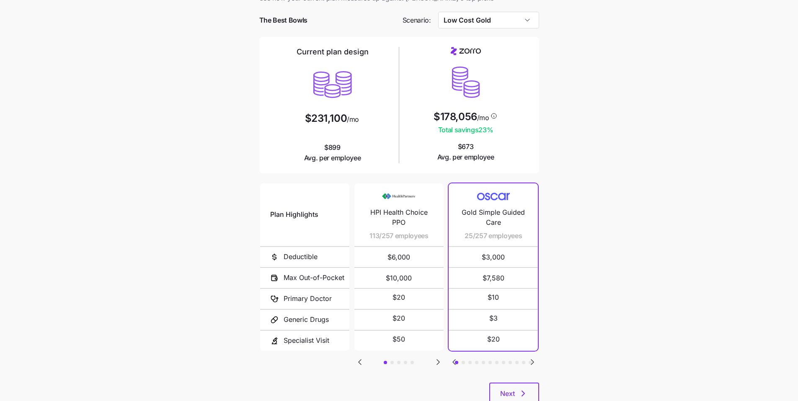
scroll to position [56, 0]
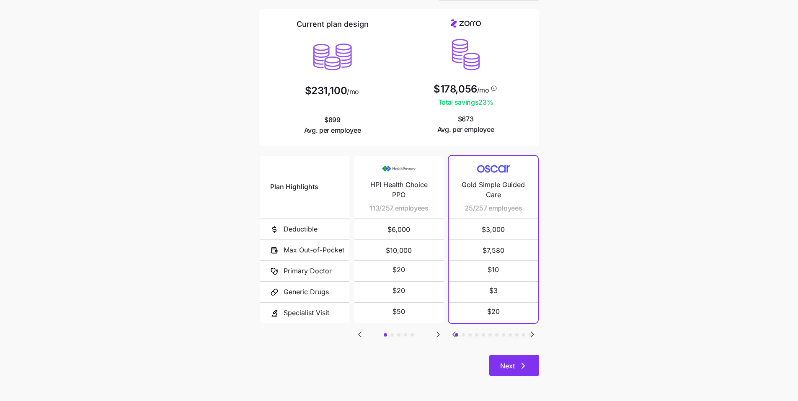
click at [530, 369] on button "Next" at bounding box center [514, 365] width 50 height 21
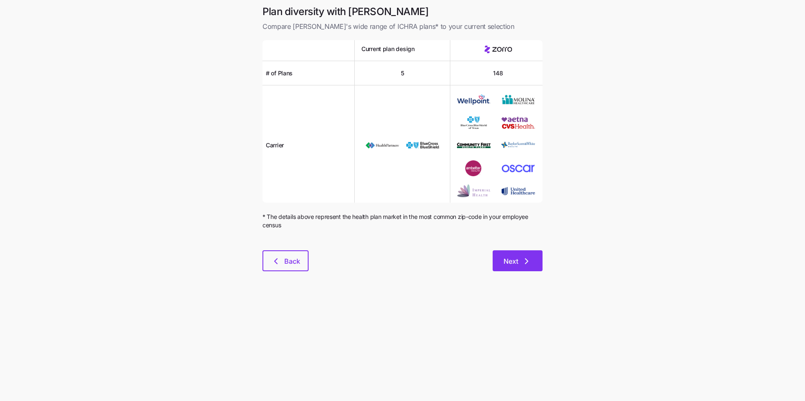
click at [534, 270] on button "Next" at bounding box center [517, 261] width 50 height 21
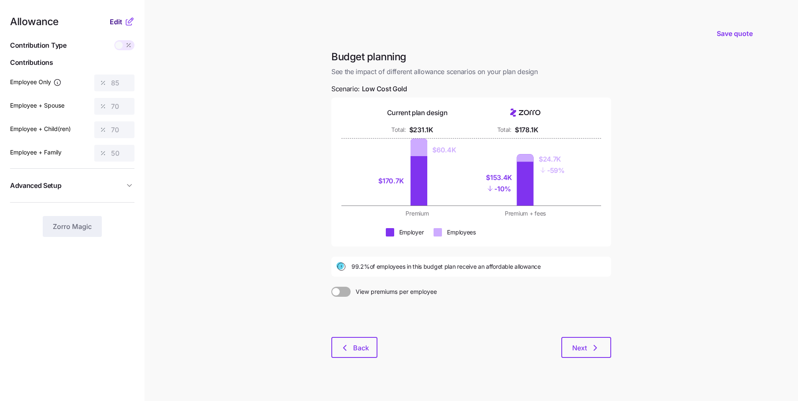
click at [119, 24] on span "Edit" at bounding box center [116, 22] width 13 height 10
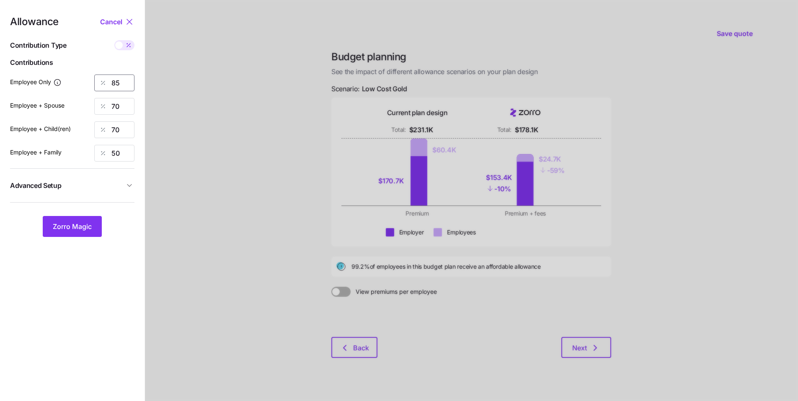
drag, startPoint x: 122, startPoint y: 83, endPoint x: 92, endPoint y: 78, distance: 30.2
click at [92, 78] on div "Employee Only 85" at bounding box center [72, 83] width 124 height 17
type input "70"
click at [85, 226] on span "Zorro Magic" at bounding box center [72, 227] width 39 height 10
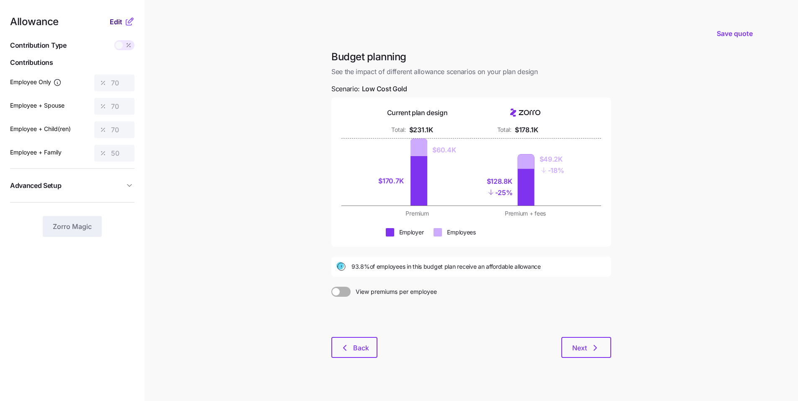
click at [120, 23] on span "Edit" at bounding box center [116, 22] width 13 height 10
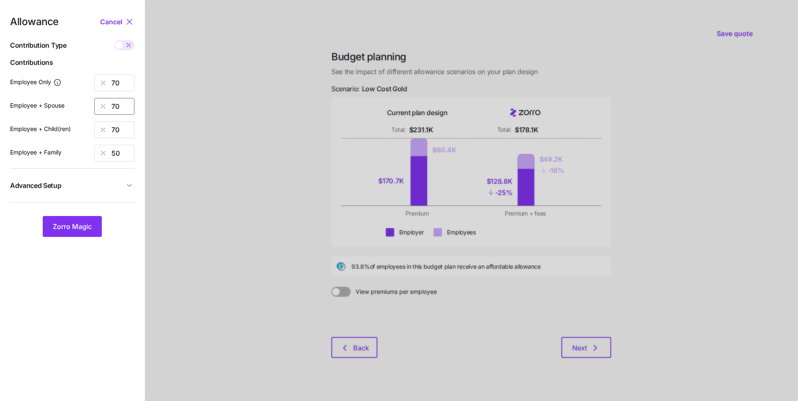
click at [78, 96] on div "Allowance Cancel Contribution Type Use classes Contributions Employee Only 70 E…" at bounding box center [72, 127] width 124 height 220
type input "60"
click at [71, 233] on button "Zorro Magic" at bounding box center [72, 226] width 59 height 21
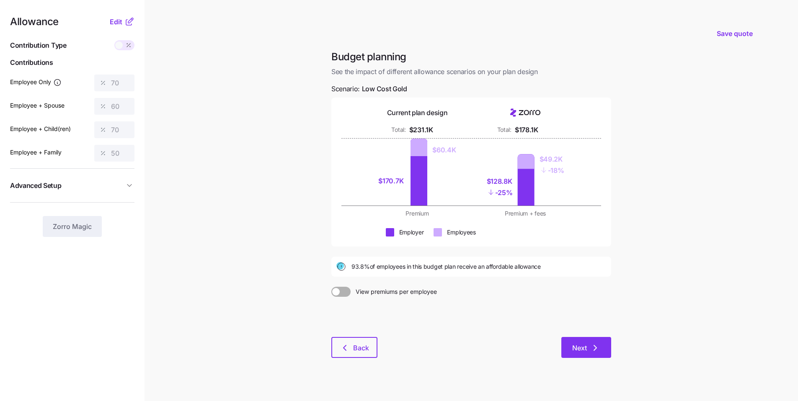
click at [603, 342] on button "Next" at bounding box center [587, 347] width 50 height 21
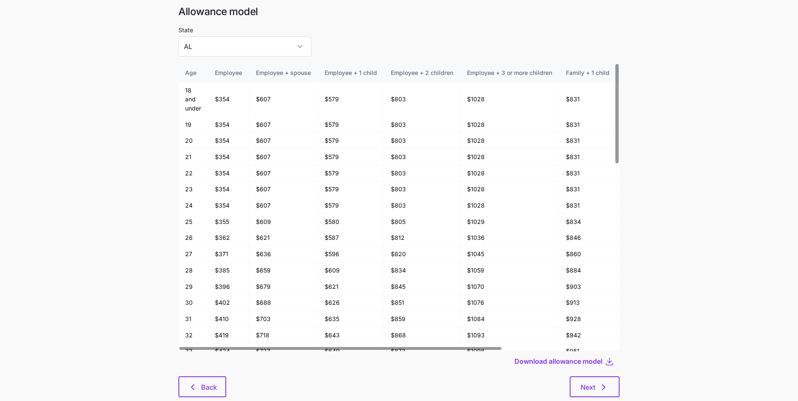
scroll to position [45, 0]
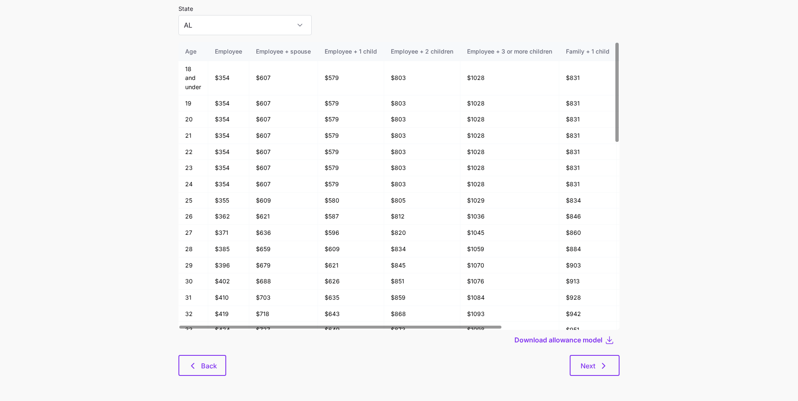
click at [624, 370] on div "Allowance model State AL Age Employee Employee + spouse Employee + 1 child Empl…" at bounding box center [399, 185] width 455 height 403
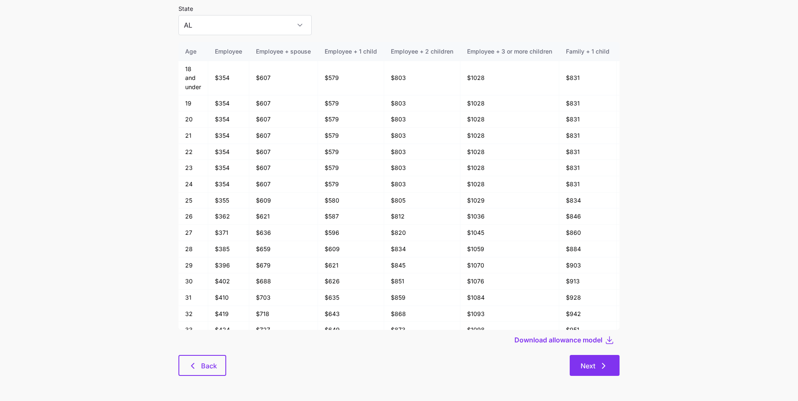
click at [616, 369] on button "Next" at bounding box center [595, 365] width 50 height 21
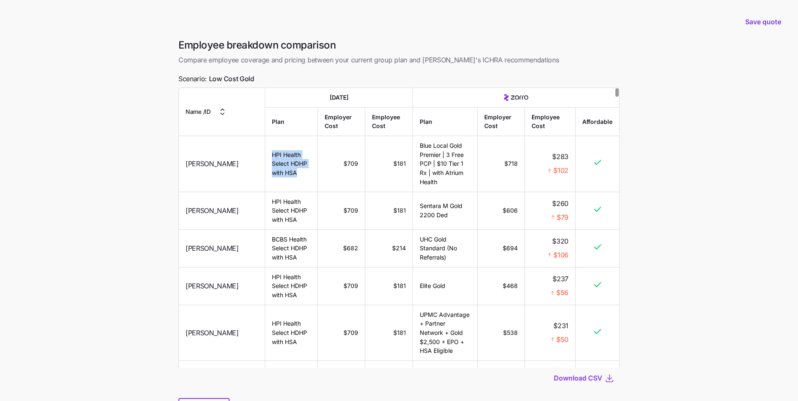
drag, startPoint x: 288, startPoint y: 175, endPoint x: 257, endPoint y: 163, distance: 33.2
click at [265, 163] on td "HPI Health Select HDHP with HSA" at bounding box center [291, 164] width 53 height 56
click at [343, 161] on tr "Jennifer Huerta HPI Health Select HDHP with HSA $709 $181 Blue Local Gold Premi…" at bounding box center [399, 164] width 440 height 56
drag, startPoint x: 450, startPoint y: 181, endPoint x: 419, endPoint y: 146, distance: 47.2
click at [419, 146] on td "Blue Local Gold Premier | 3 Free PCP | $10 Tier 1 Rx | with Atrium Health" at bounding box center [445, 164] width 64 height 56
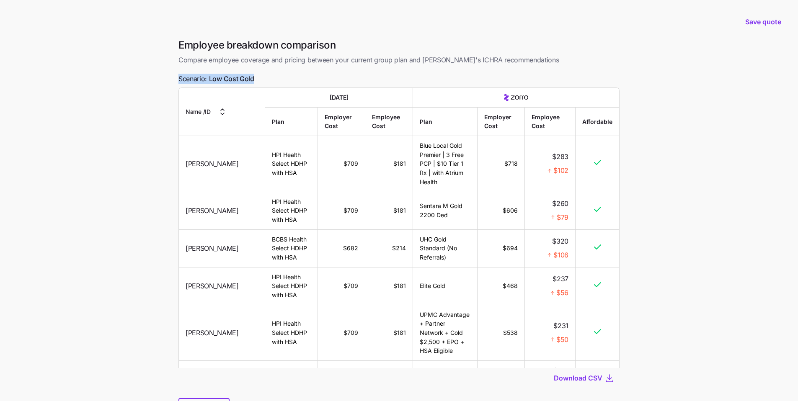
drag, startPoint x: 258, startPoint y: 79, endPoint x: 176, endPoint y: 75, distance: 82.2
click at [176, 75] on div "Employee breakdown comparison Compare employee coverage and pricing between you…" at bounding box center [399, 234] width 455 height 391
drag, startPoint x: 523, startPoint y: 167, endPoint x: 499, endPoint y: 161, distance: 25.6
click at [499, 161] on tr "Jennifer Huerta HPI Health Select HDHP with HSA $709 $181 Blue Local Gold Premi…" at bounding box center [399, 164] width 440 height 56
click at [637, 198] on main "Save quote Employee breakdown comparison Compare employee coverage and pricing …" at bounding box center [399, 222] width 798 height 445
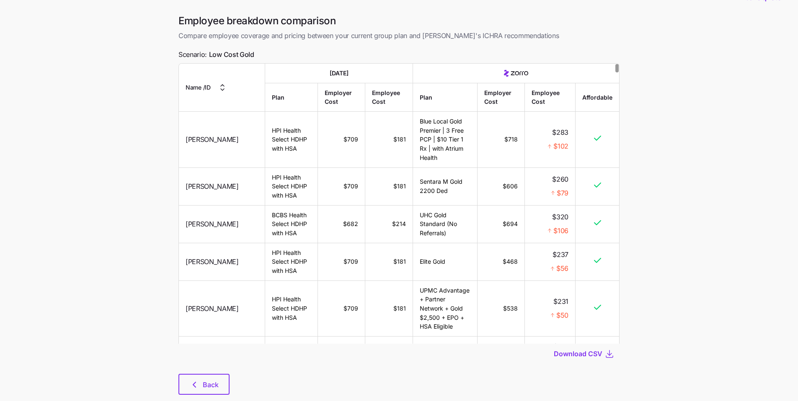
scroll to position [43, 0]
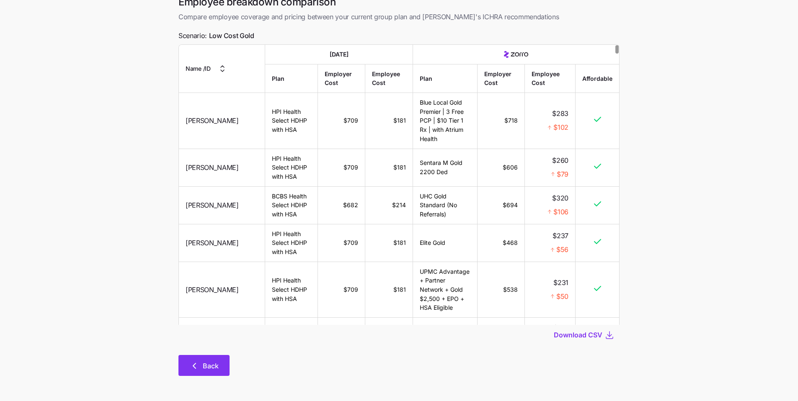
click at [207, 368] on span "Back" at bounding box center [211, 366] width 16 height 10
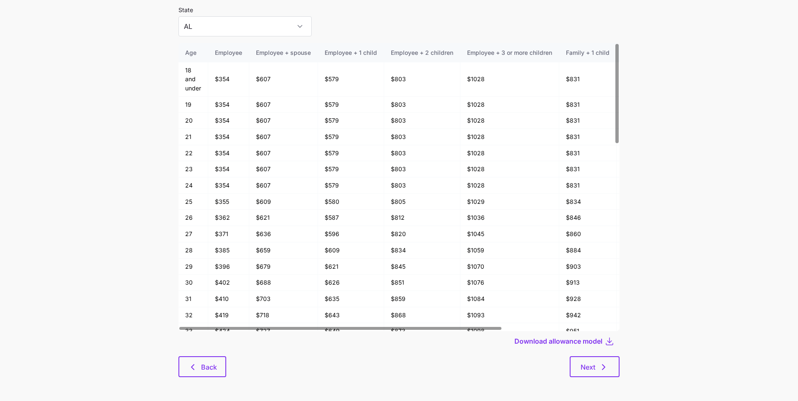
scroll to position [45, 0]
click at [210, 373] on button "Back" at bounding box center [203, 365] width 48 height 21
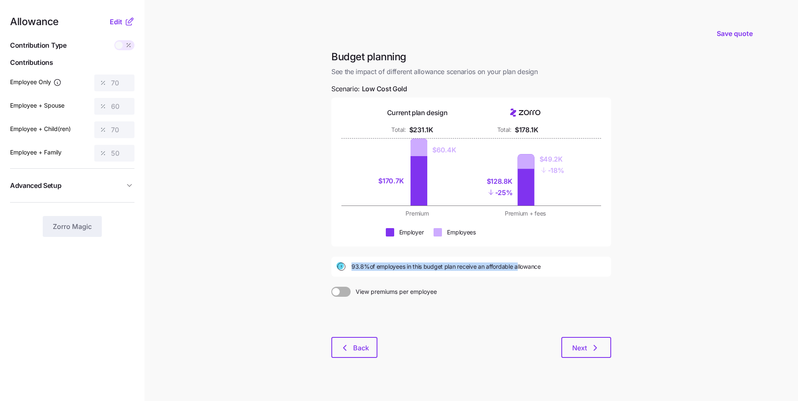
drag, startPoint x: 352, startPoint y: 269, endPoint x: 517, endPoint y: 264, distance: 164.8
click at [517, 264] on span "93.8% of employees in this budget plan receive an affordable allowance" at bounding box center [446, 267] width 189 height 8
click at [589, 349] on span "Next" at bounding box center [586, 348] width 28 height 10
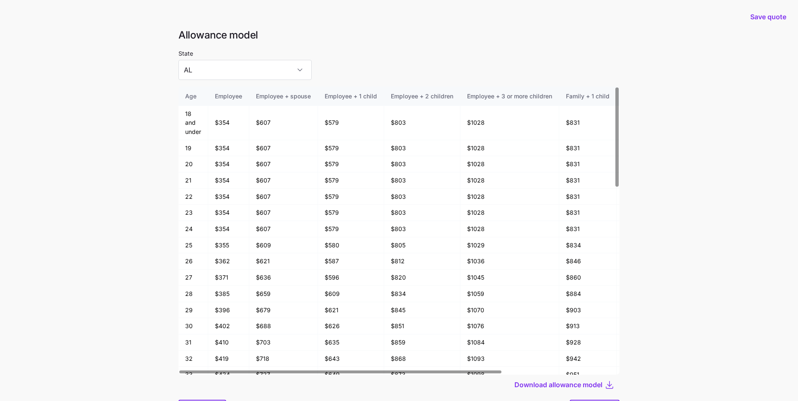
scroll to position [45, 0]
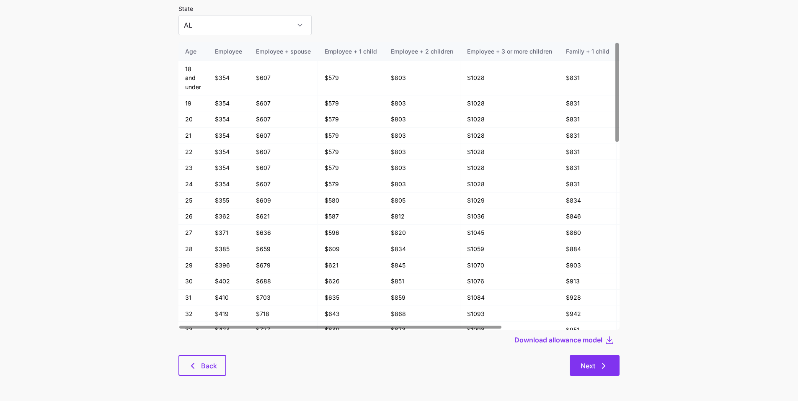
click at [605, 363] on icon "button" at bounding box center [604, 366] width 10 height 10
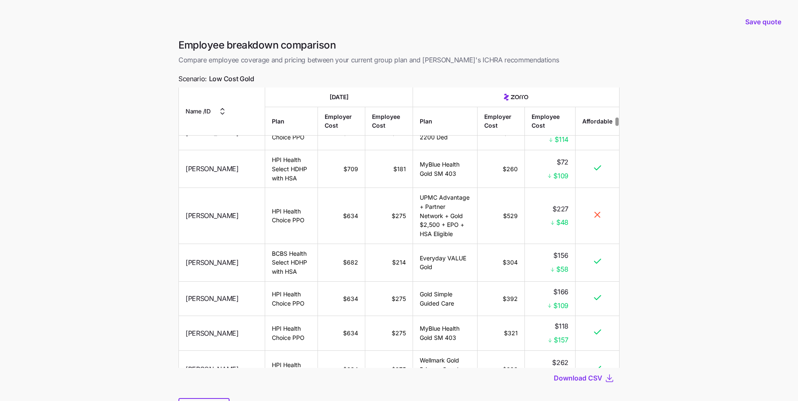
scroll to position [965, 0]
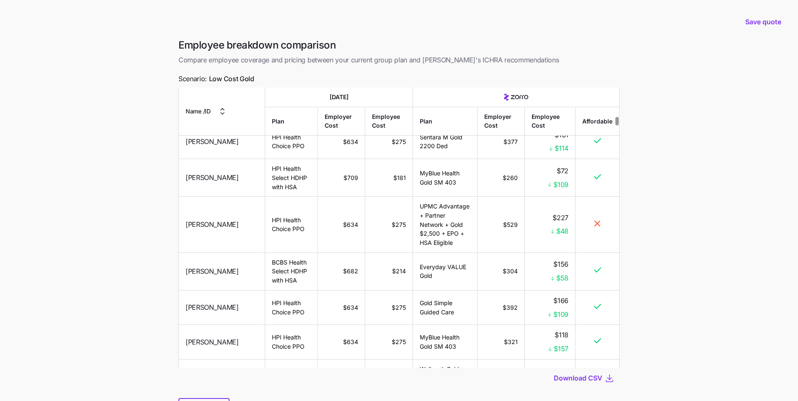
click at [588, 197] on td at bounding box center [598, 225] width 44 height 56
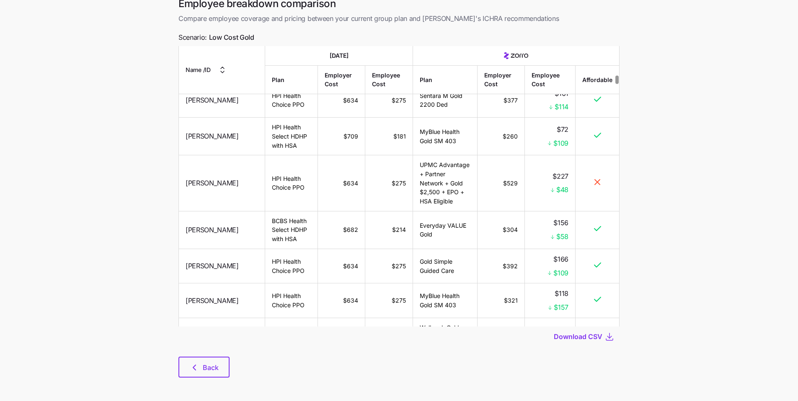
scroll to position [43, 0]
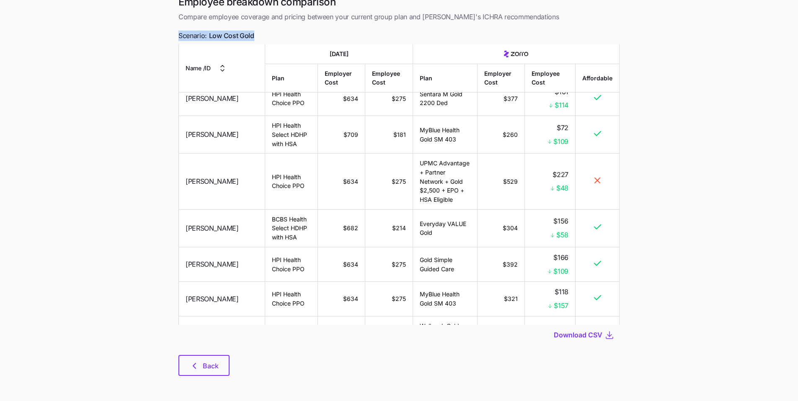
drag, startPoint x: 264, startPoint y: 36, endPoint x: 178, endPoint y: 33, distance: 86.4
click at [178, 33] on div "Employee breakdown comparison Compare employee coverage and pricing between you…" at bounding box center [399, 190] width 455 height 391
click at [203, 373] on button "Back" at bounding box center [204, 365] width 51 height 21
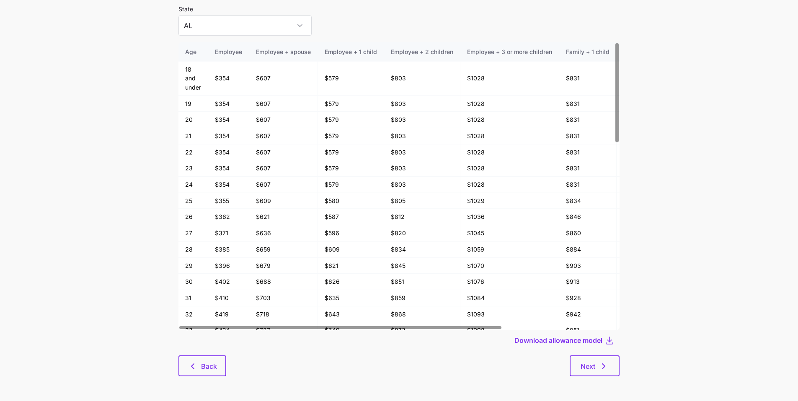
scroll to position [45, 0]
click at [213, 363] on span "Back" at bounding box center [209, 366] width 16 height 10
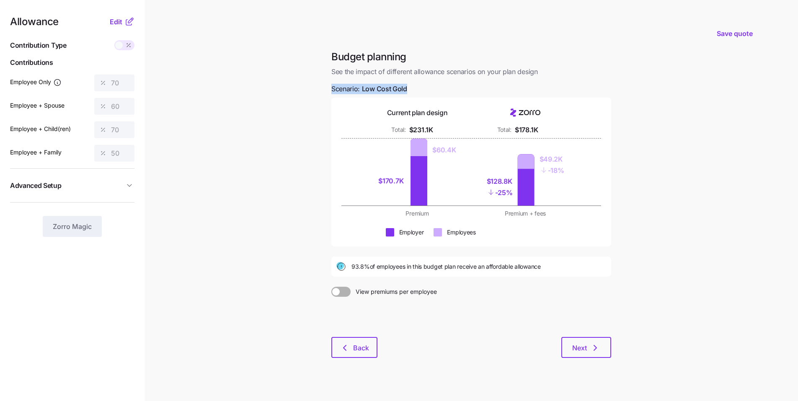
drag, startPoint x: 409, startPoint y: 88, endPoint x: 325, endPoint y: 91, distance: 83.9
click at [325, 91] on div "Budget planning See the impact of different allowance scenarios on your plan de…" at bounding box center [471, 209] width 293 height 318
click at [489, 88] on div "Budget planning See the impact of different allowance scenarios on your plan de…" at bounding box center [471, 209] width 293 height 318
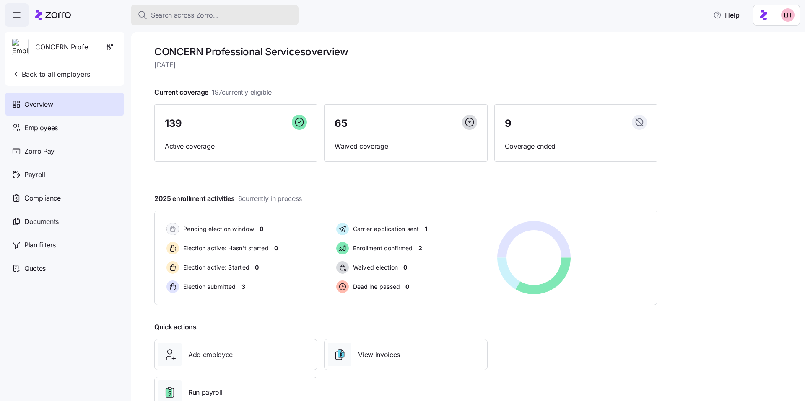
click at [168, 18] on span "Search across Zorro..." at bounding box center [185, 15] width 68 height 10
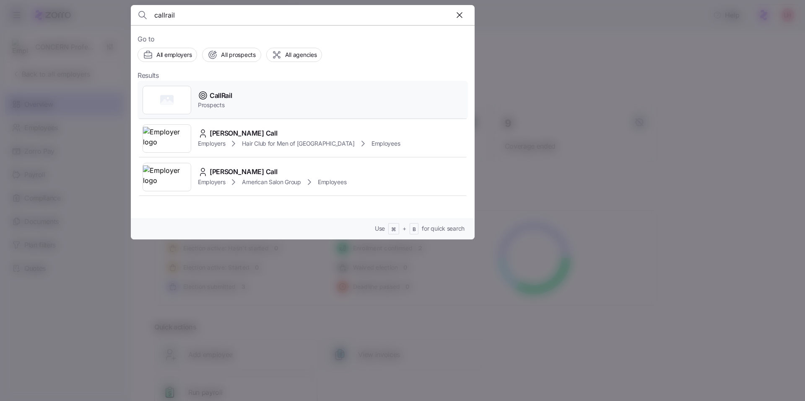
type input "callrail"
click at [243, 95] on div "CallRail Prospects" at bounding box center [302, 100] width 330 height 39
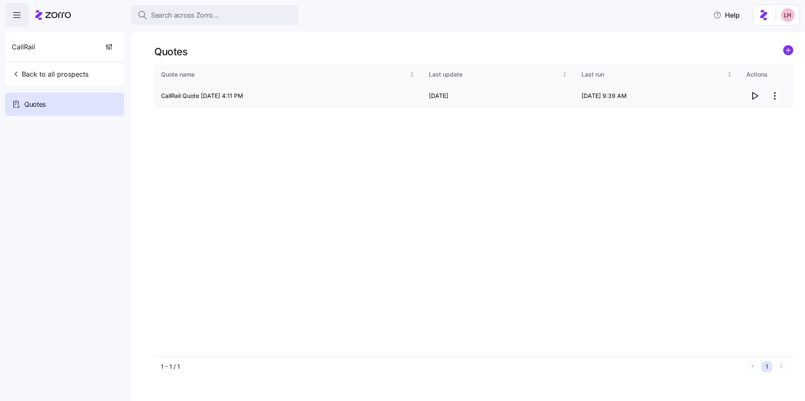
click at [751, 97] on icon "button" at bounding box center [754, 96] width 10 height 10
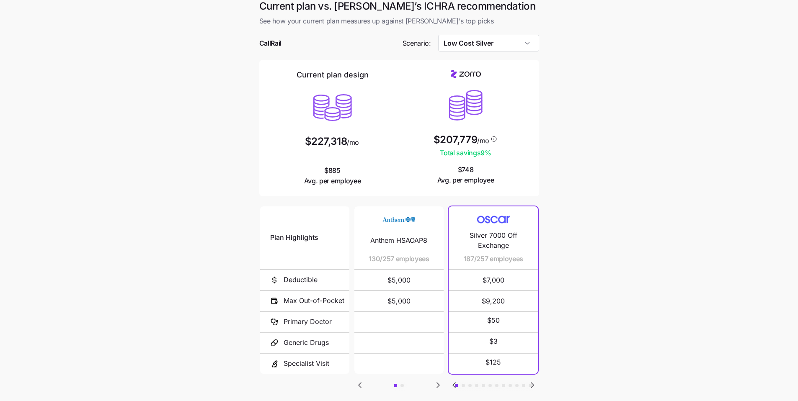
scroll to position [13, 0]
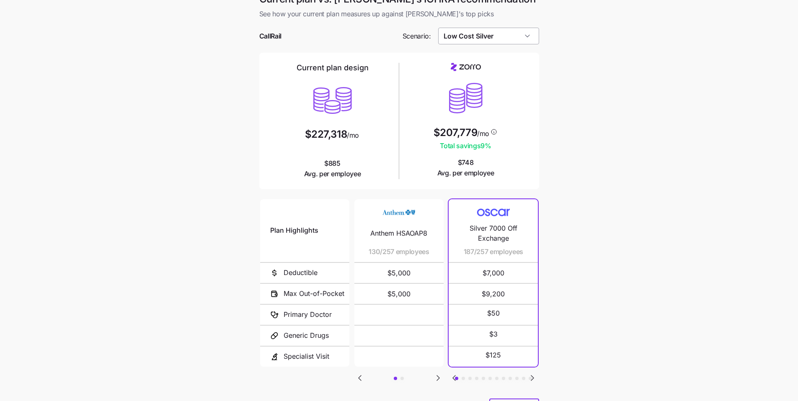
click at [505, 44] on input "Low Cost Silver" at bounding box center [488, 36] width 101 height 17
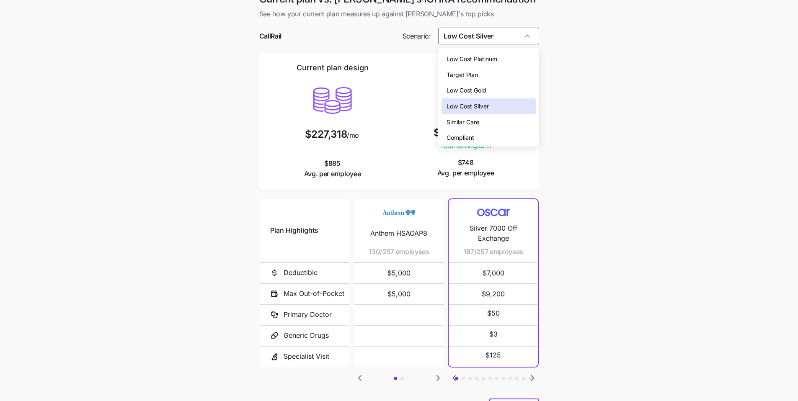
click at [487, 90] on span "Low Cost Gold" at bounding box center [467, 90] width 40 height 9
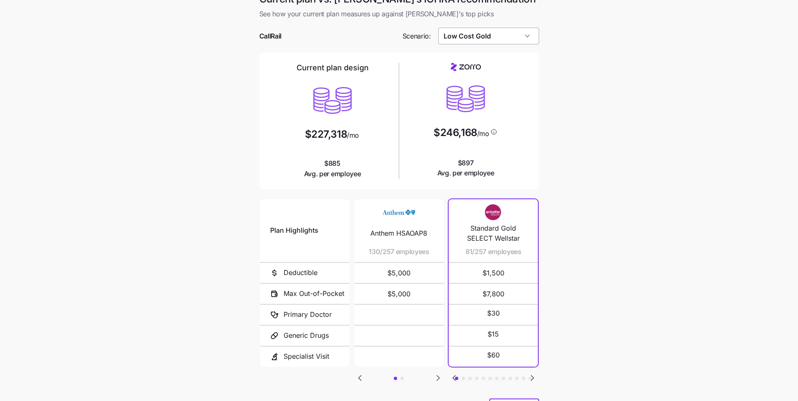
click at [495, 34] on input "Low Cost Gold" at bounding box center [488, 36] width 101 height 17
click at [487, 102] on span "Low Cost Silver" at bounding box center [468, 106] width 42 height 9
click at [488, 39] on input "Low Cost Silver" at bounding box center [488, 36] width 101 height 17
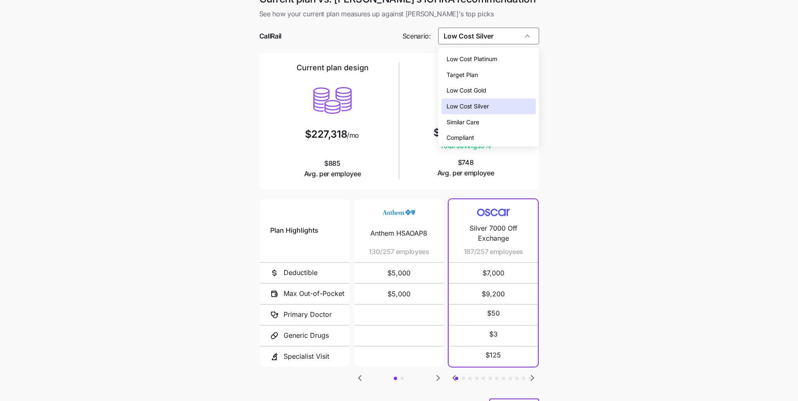
click at [482, 77] on div "Target Plan" at bounding box center [489, 75] width 94 height 16
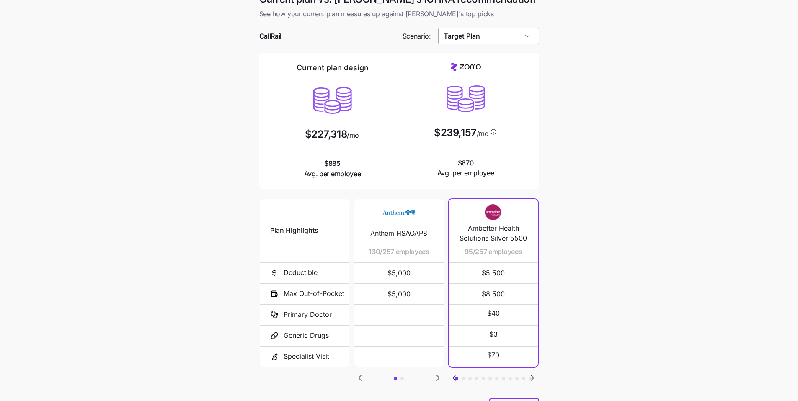
click at [494, 36] on input "Target Plan" at bounding box center [488, 36] width 101 height 17
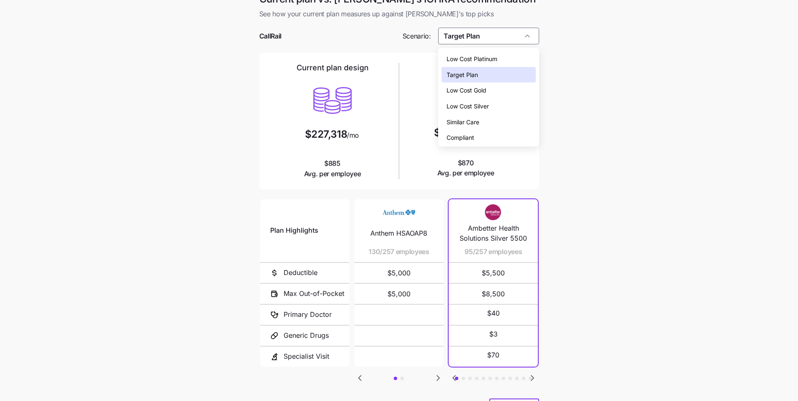
click at [480, 121] on div "Similar Care" at bounding box center [489, 122] width 94 height 16
type input "Similar Care"
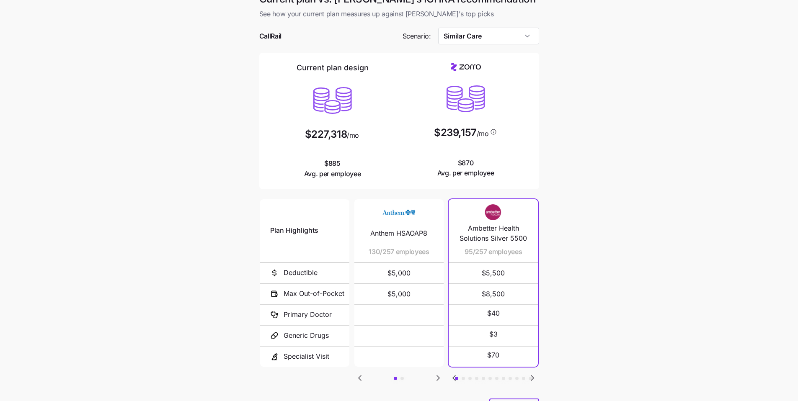
click at [617, 167] on main "Current plan vs. [PERSON_NAME]’s ICHRA recommendation See how your current plan…" at bounding box center [399, 216] width 798 height 458
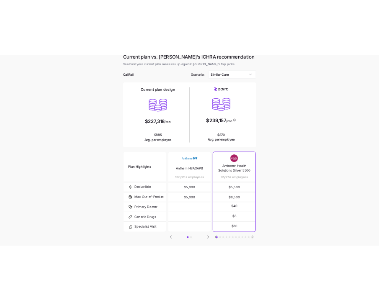
scroll to position [0, 0]
